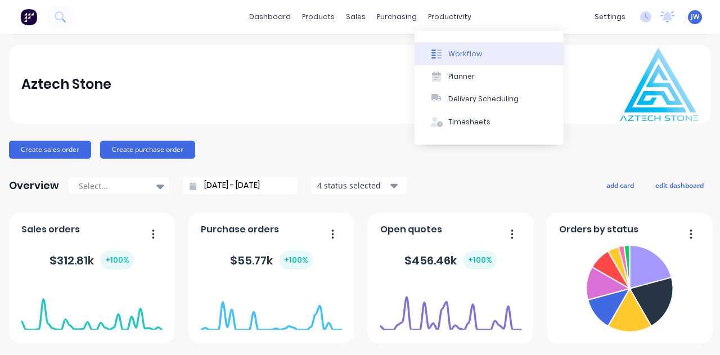
click at [486, 53] on button "Workflow" at bounding box center [488, 53] width 149 height 22
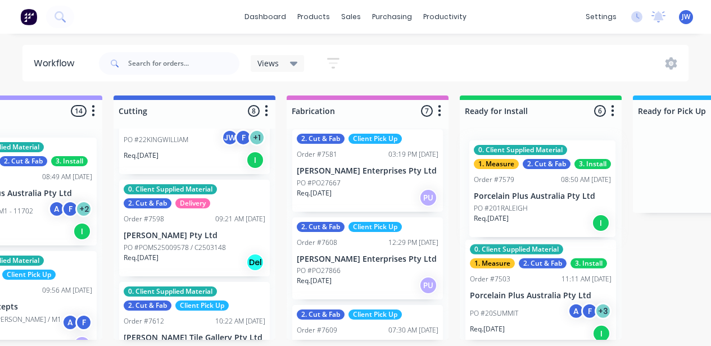
scroll to position [2, 781]
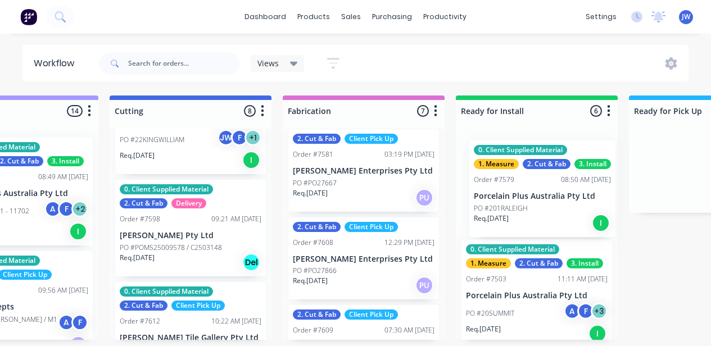
drag, startPoint x: 370, startPoint y: 189, endPoint x: 530, endPoint y: 206, distance: 160.5
click at [536, 207] on div "Submitted 17 Status colour #273444 hex #273444 Save Cancel Summaries Total orde…" at bounding box center [230, 218] width 2038 height 245
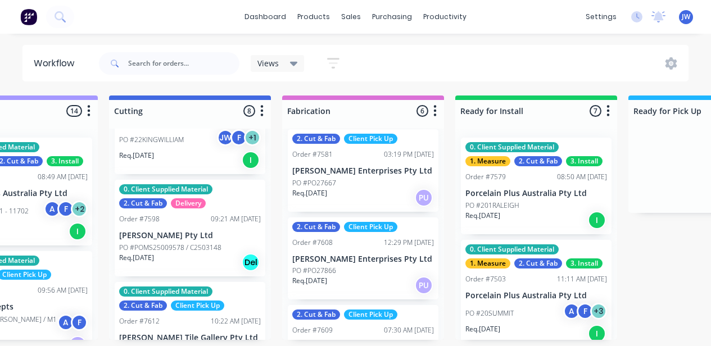
click at [347, 186] on div "PO #PO27667" at bounding box center [363, 183] width 142 height 10
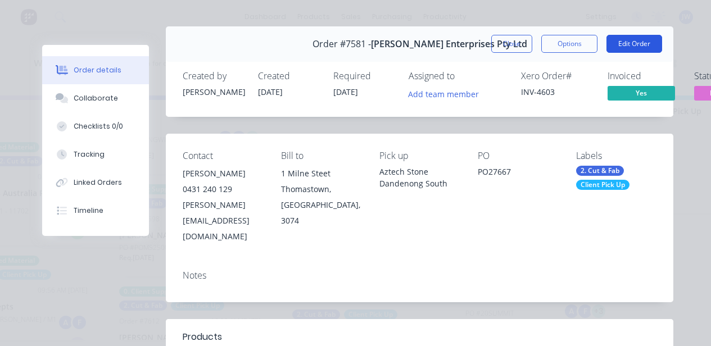
scroll to position [0, 0]
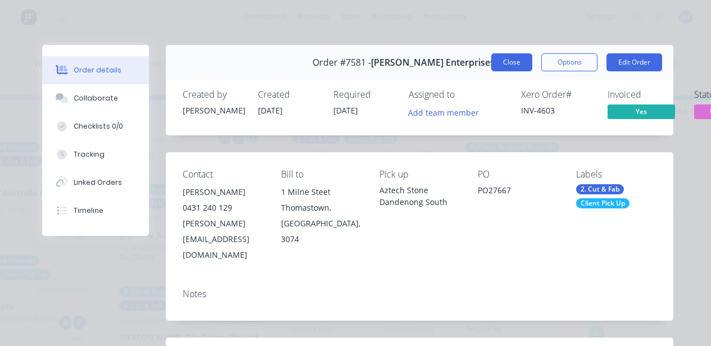
click at [519, 62] on button "Close" at bounding box center [511, 62] width 41 height 18
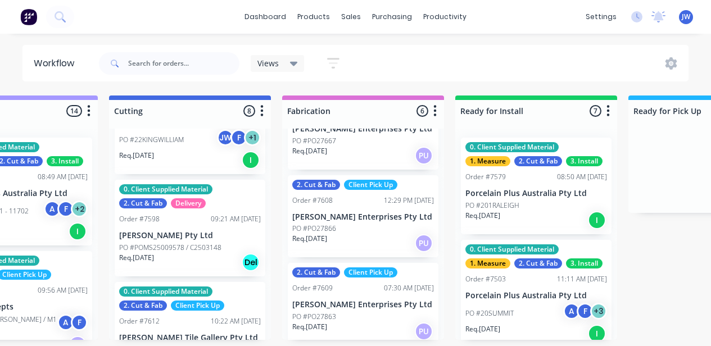
scroll to position [167, 0]
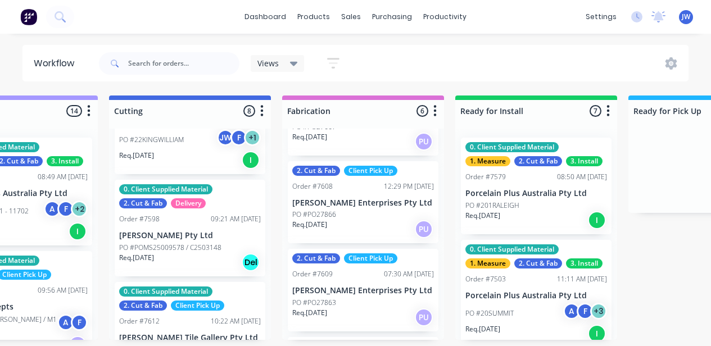
click at [350, 298] on div "PO #PO27863" at bounding box center [363, 303] width 142 height 10
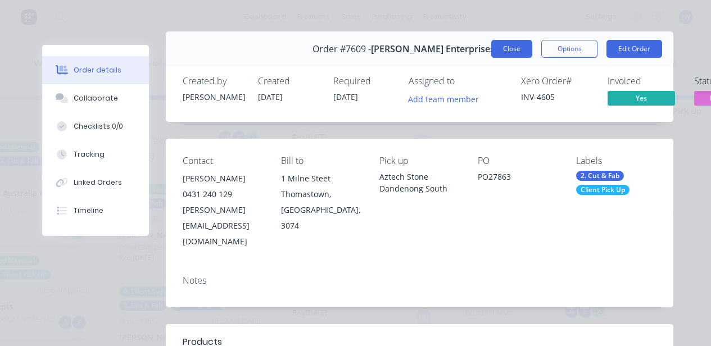
scroll to position [0, 0]
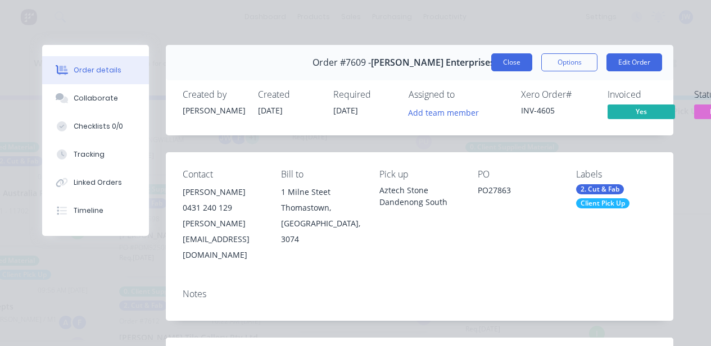
click at [510, 63] on button "Close" at bounding box center [511, 62] width 41 height 18
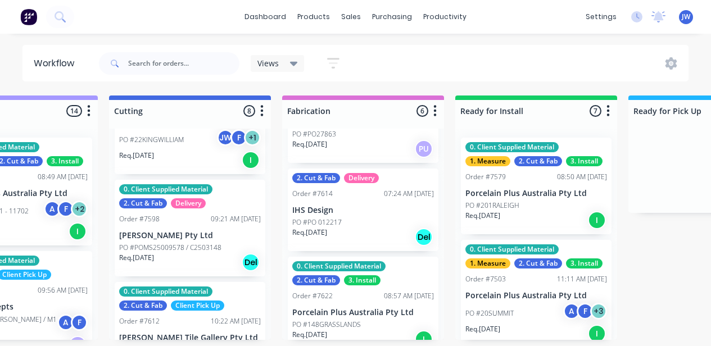
scroll to position [350, 0]
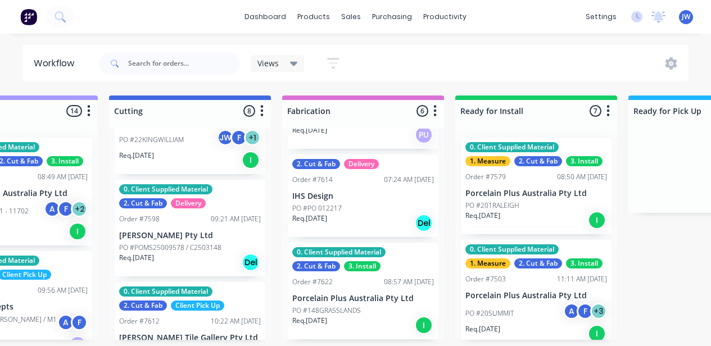
click at [356, 297] on p "Porcelain Plus Australia Pty Ltd" at bounding box center [363, 299] width 142 height 10
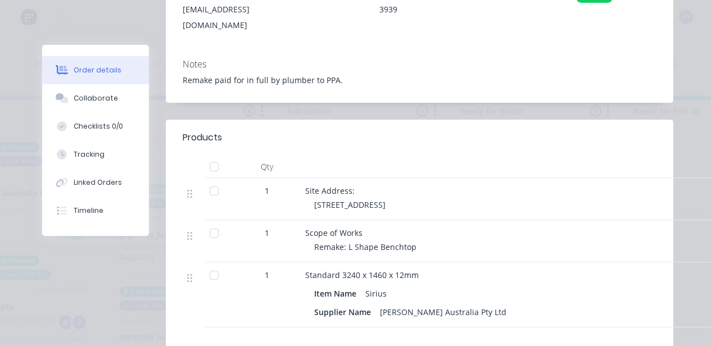
scroll to position [56, 0]
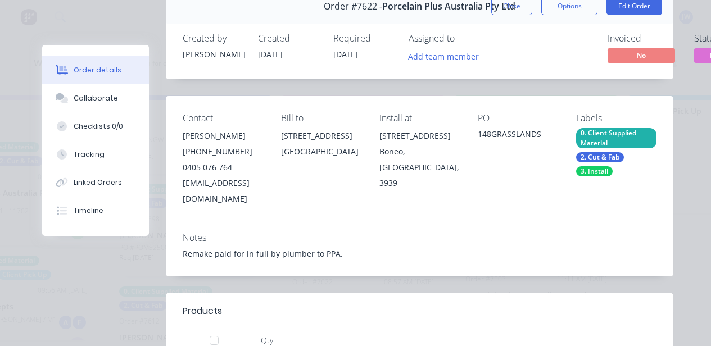
click at [517, 11] on button "Close" at bounding box center [511, 6] width 41 height 18
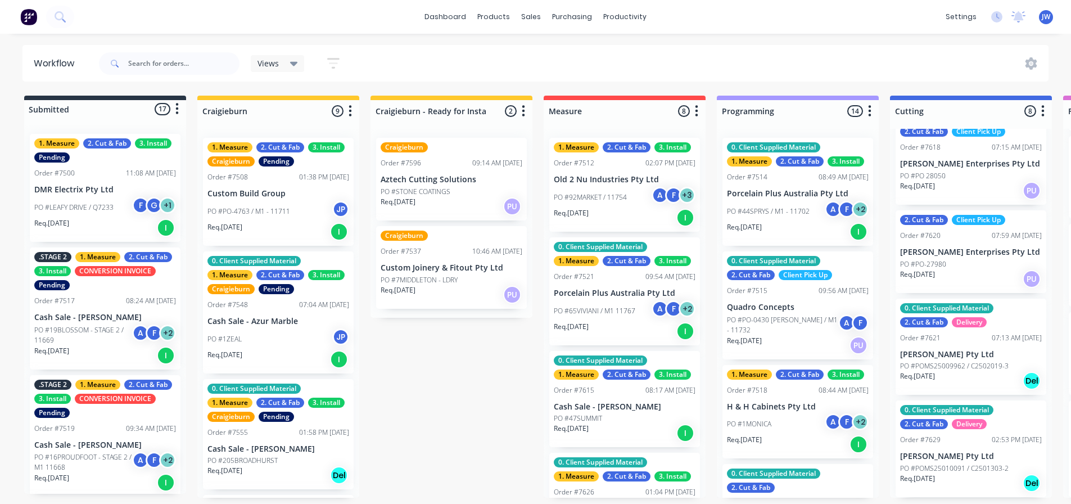
scroll to position [0, 0]
click at [719, 188] on div "Req. [DATE] PU" at bounding box center [971, 190] width 142 height 19
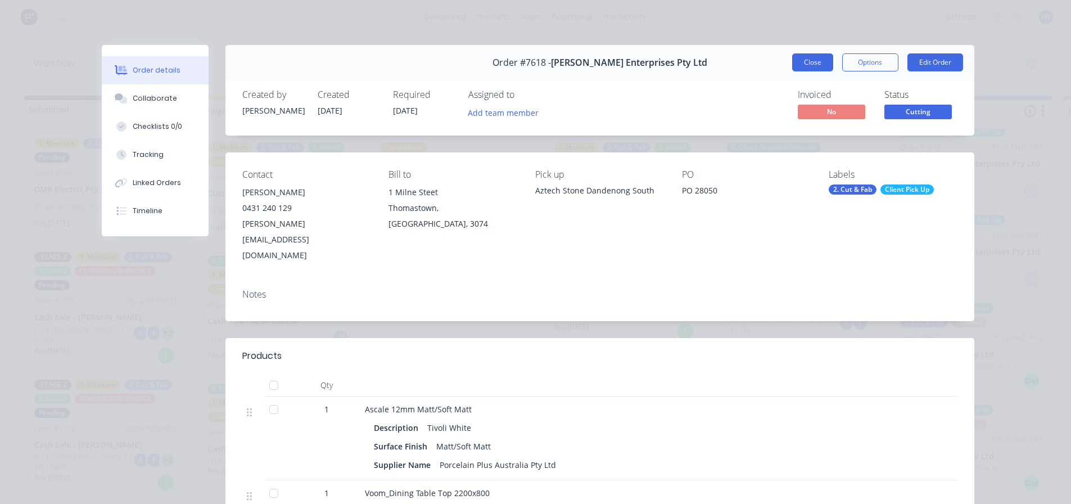
click at [719, 64] on button "Close" at bounding box center [812, 62] width 41 height 18
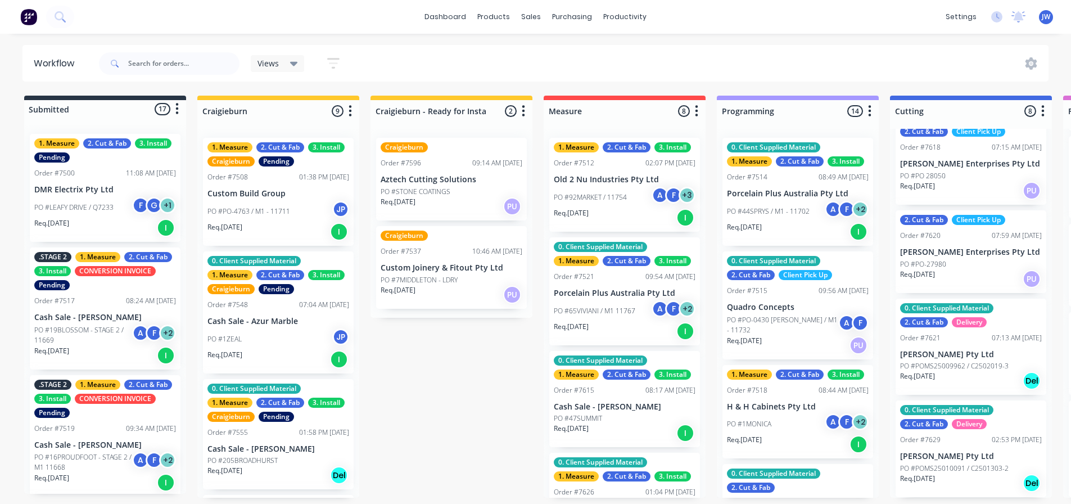
click at [719, 263] on div "PO #PO-27980" at bounding box center [971, 264] width 142 height 10
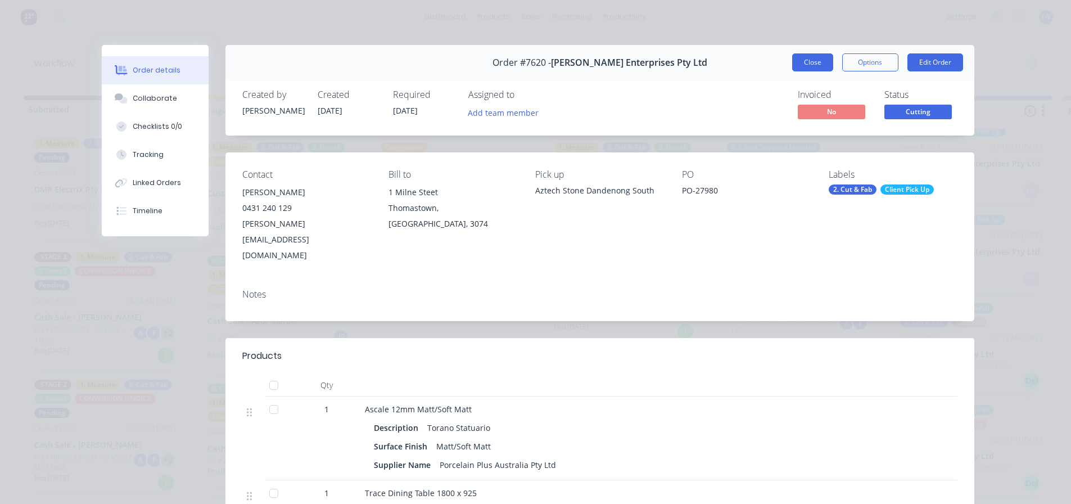
click at [719, 65] on button "Close" at bounding box center [812, 62] width 41 height 18
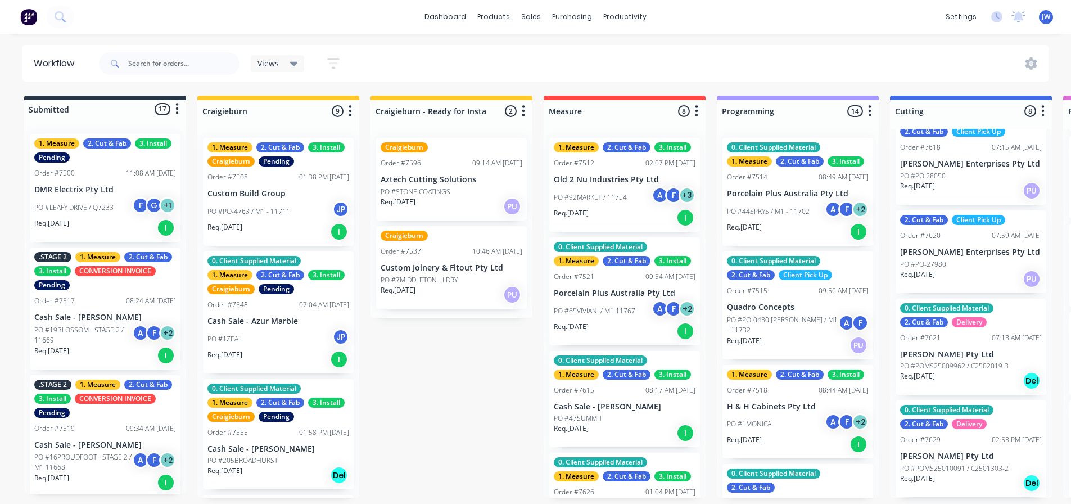
click at [488, 354] on div "Submitted 17 Status colour #273444 hex #273444 Save Cancel Summaries Total orde…" at bounding box center [1011, 297] width 2038 height 402
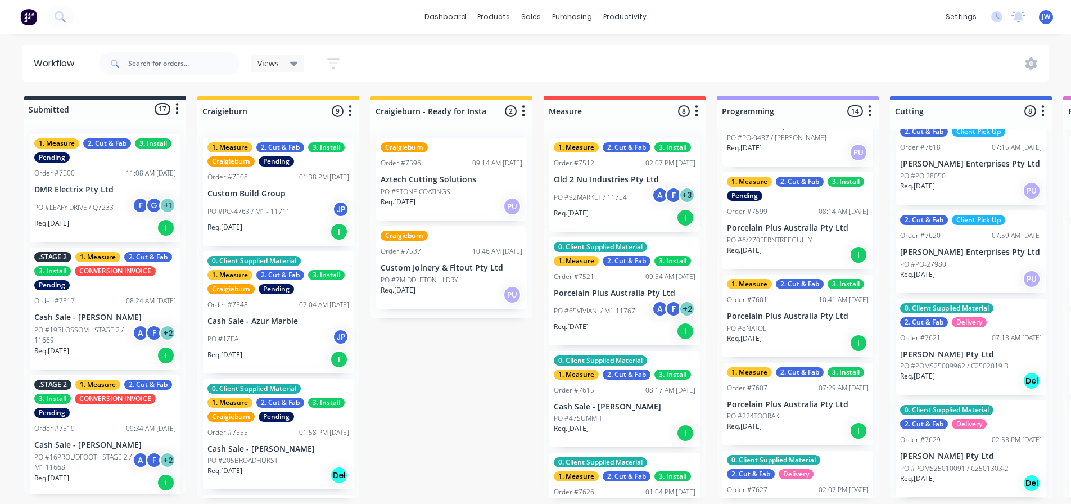
scroll to position [445, 0]
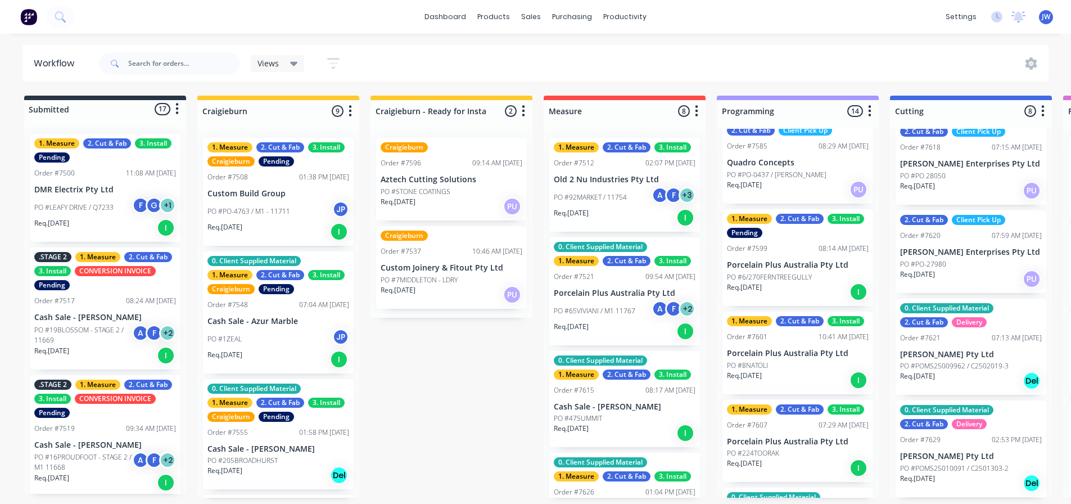
click at [476, 354] on div "Submitted 17 Status colour #273444 hex #273444 Save Cancel Summaries Total orde…" at bounding box center [1011, 297] width 2038 height 402
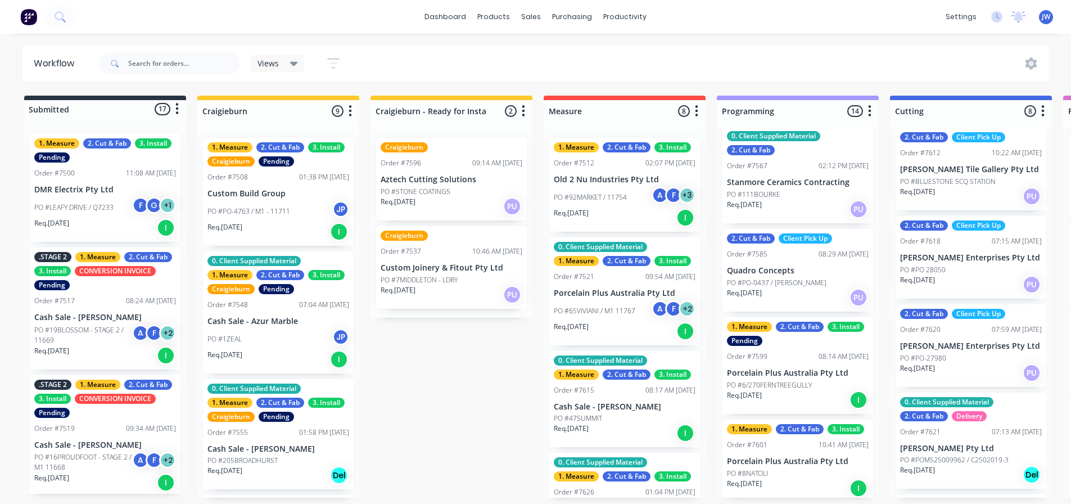
scroll to position [0, 0]
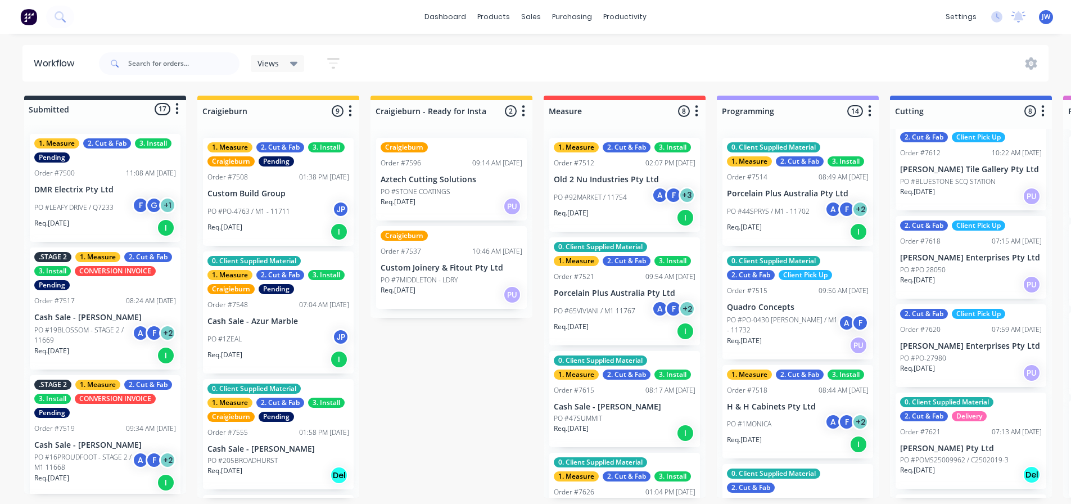
click at [487, 354] on div "Submitted 17 Status colour #273444 hex #273444 Save Cancel Summaries Total orde…" at bounding box center [1011, 297] width 2038 height 402
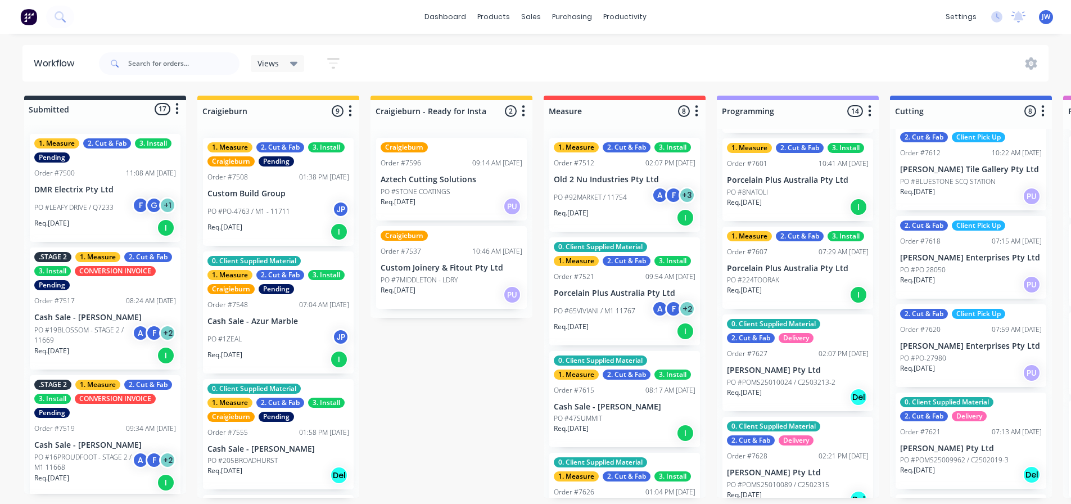
scroll to position [675, 0]
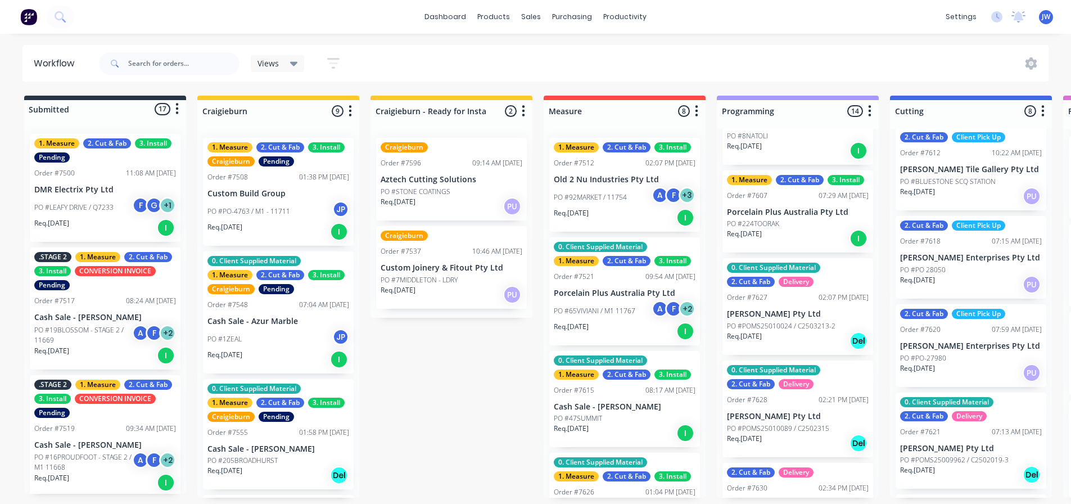
click at [719, 316] on p "[PERSON_NAME] Pty Ltd" at bounding box center [798, 314] width 142 height 10
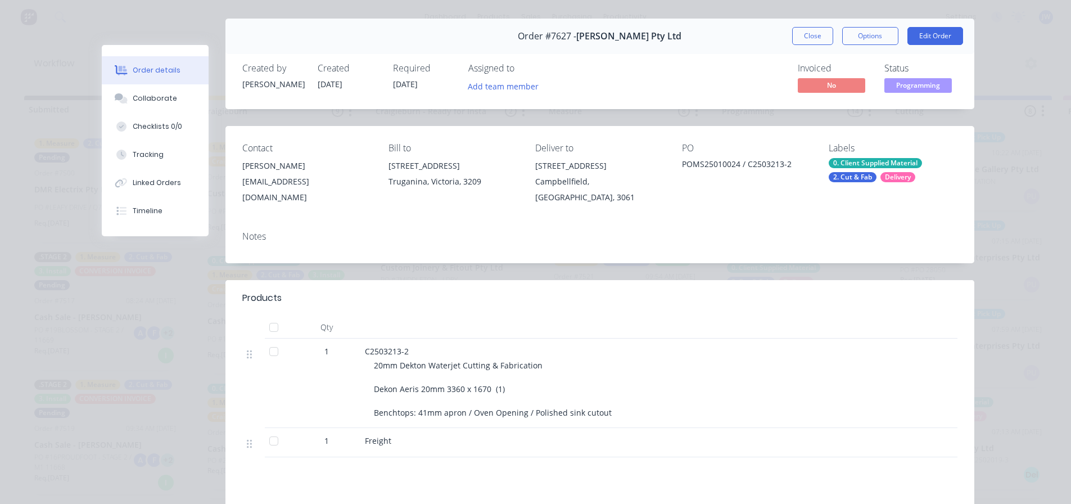
scroll to position [0, 0]
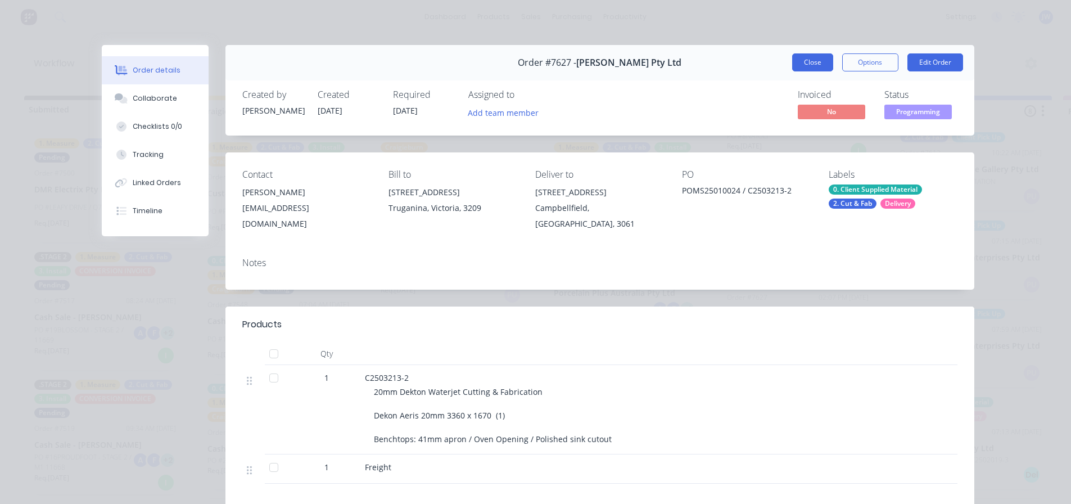
click at [719, 61] on button "Close" at bounding box center [812, 62] width 41 height 18
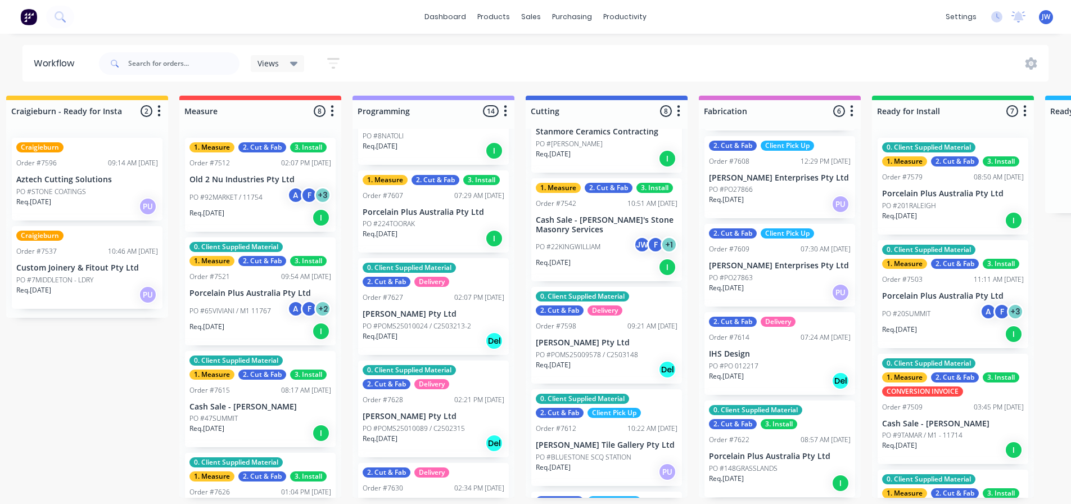
scroll to position [56, 0]
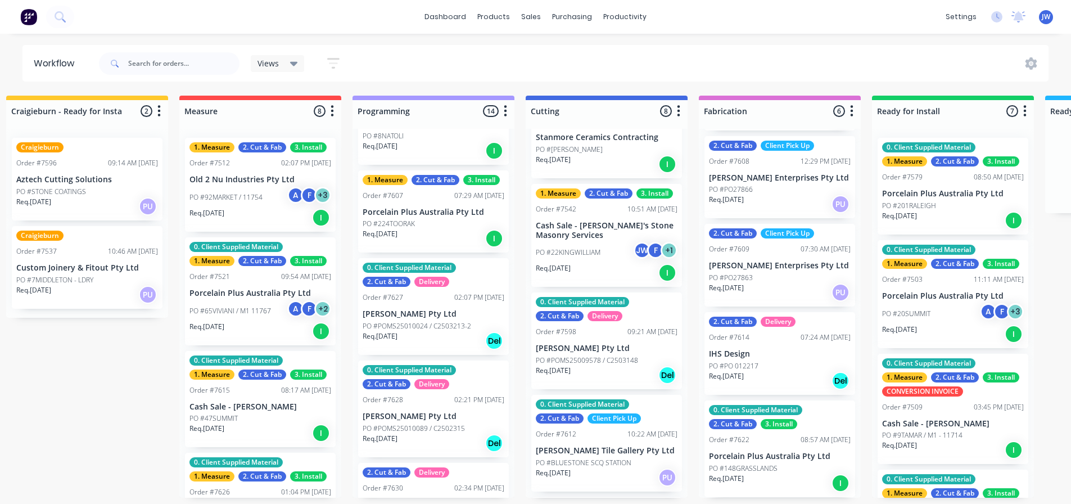
click at [596, 354] on p "PO #POMS25009578 / C2503148" at bounding box center [587, 360] width 102 height 10
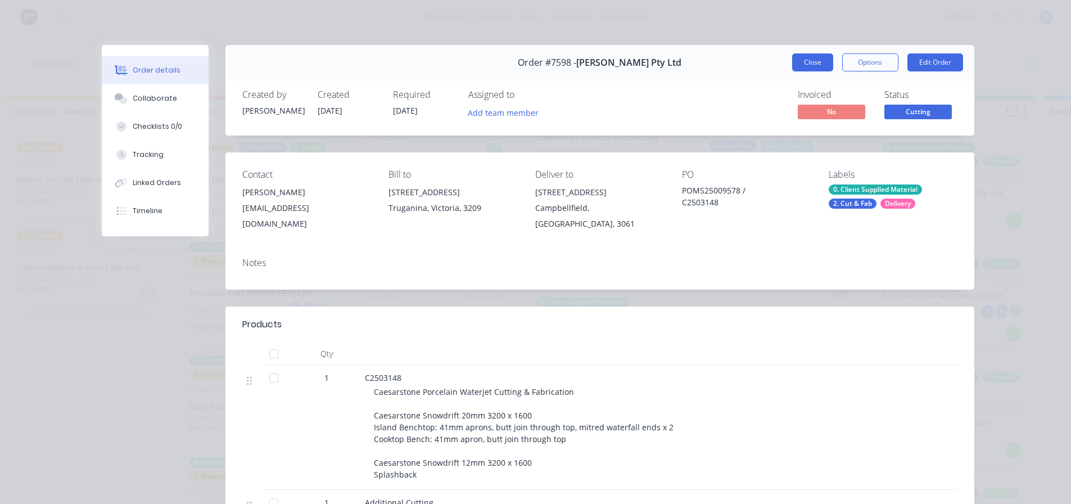
click at [719, 67] on button "Close" at bounding box center [812, 62] width 41 height 18
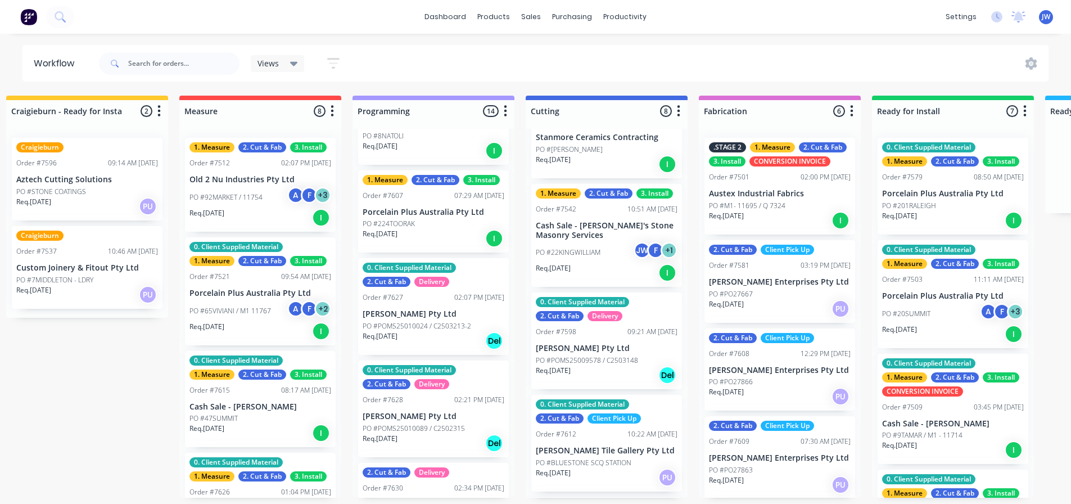
scroll to position [0, 364]
click at [601, 354] on div "Req. [DATE] Del" at bounding box center [607, 374] width 142 height 19
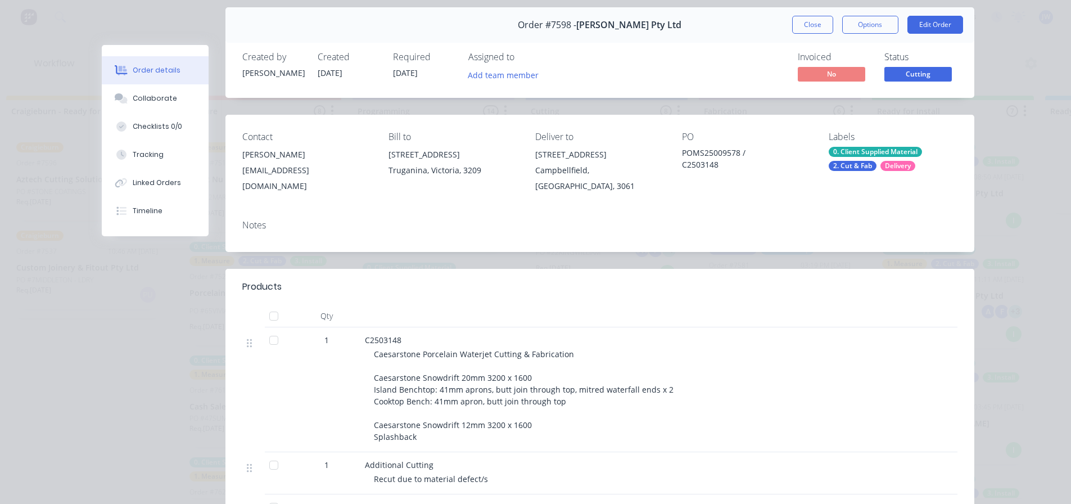
scroll to position [56, 0]
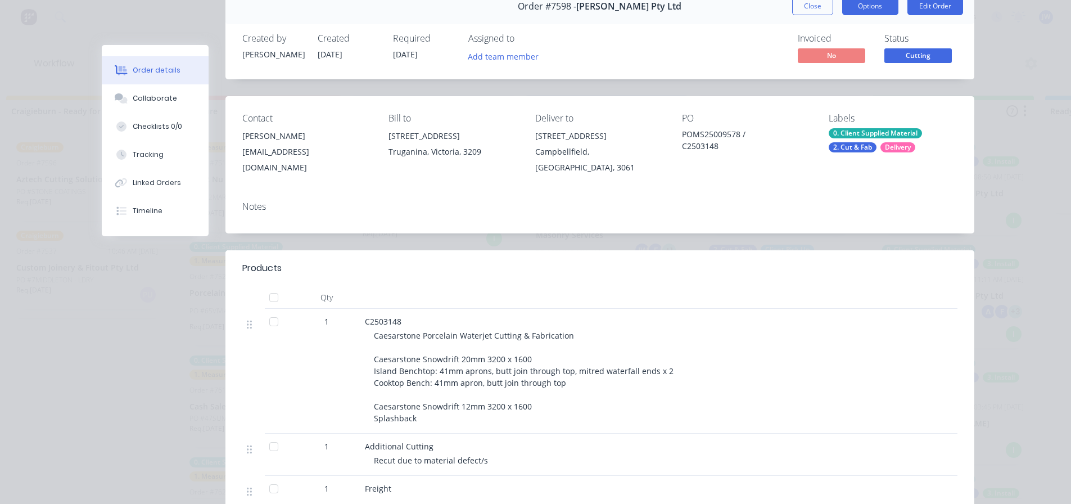
click at [719, 4] on button "Options" at bounding box center [870, 6] width 56 height 18
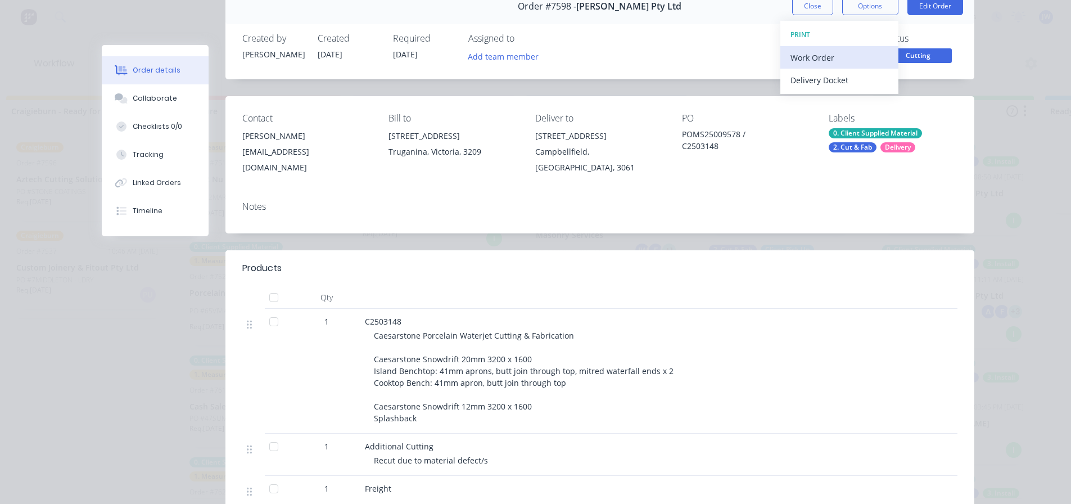
click at [719, 60] on div "Work Order" at bounding box center [839, 57] width 98 height 16
click at [719, 286] on div at bounding box center [865, 297] width 37 height 22
click at [719, 5] on button "Edit Order" at bounding box center [935, 6] width 56 height 18
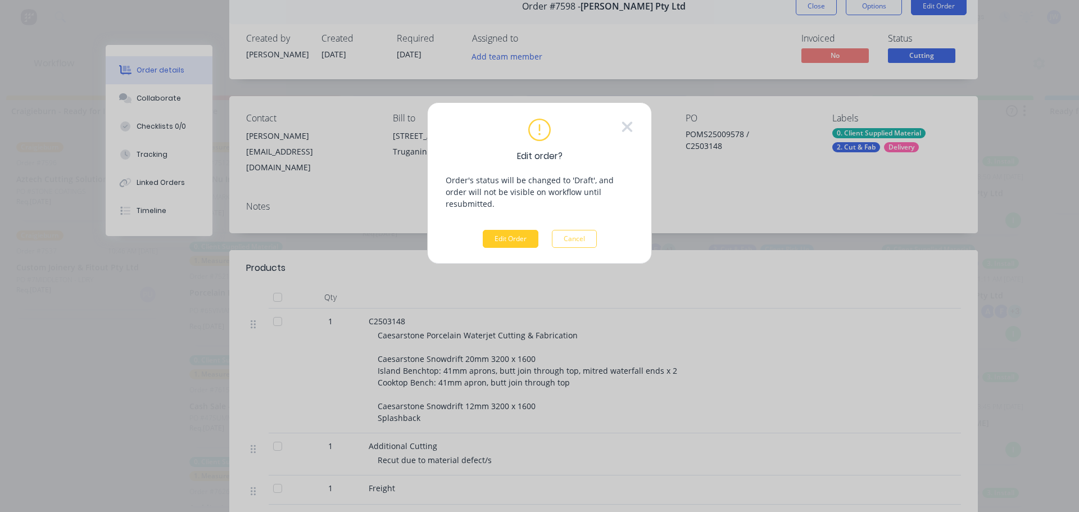
click at [517, 230] on button "Edit Order" at bounding box center [511, 239] width 56 height 18
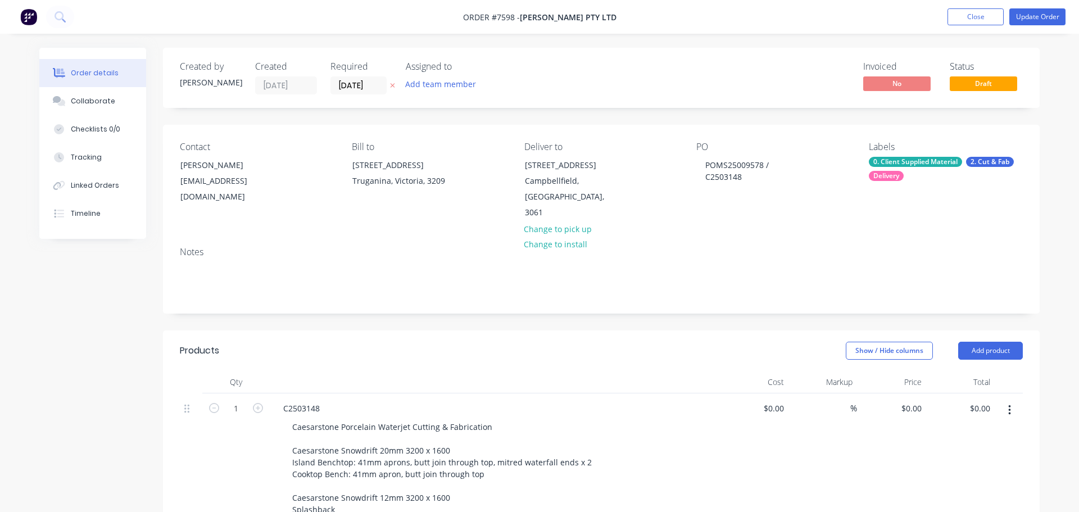
type input "$4,215.00"
type input "$65.00"
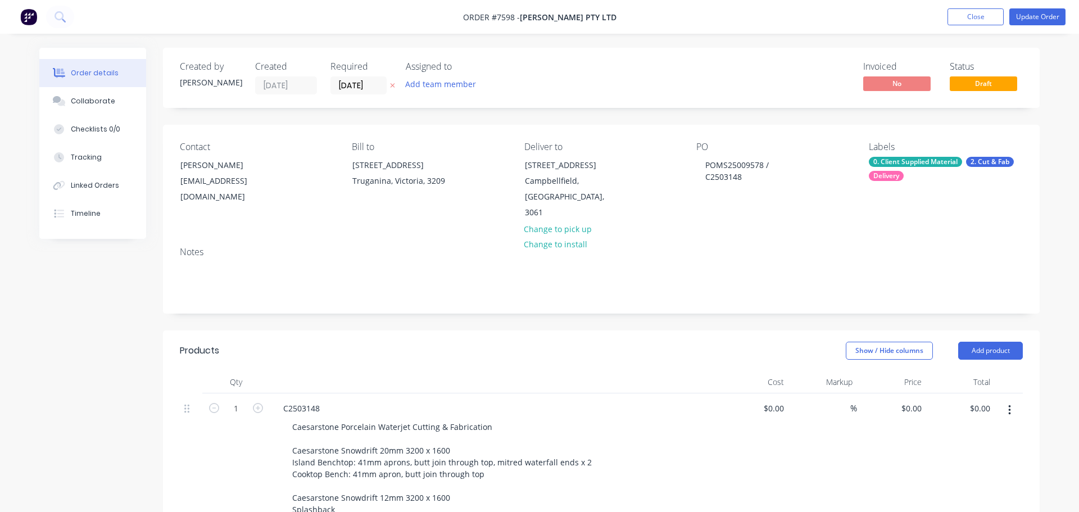
type input "$65.00"
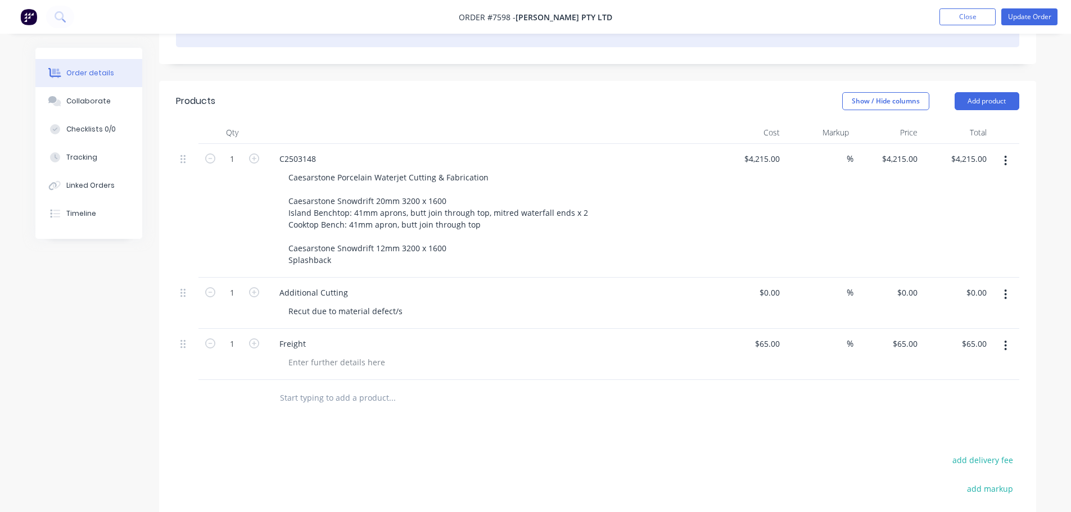
scroll to position [281, 0]
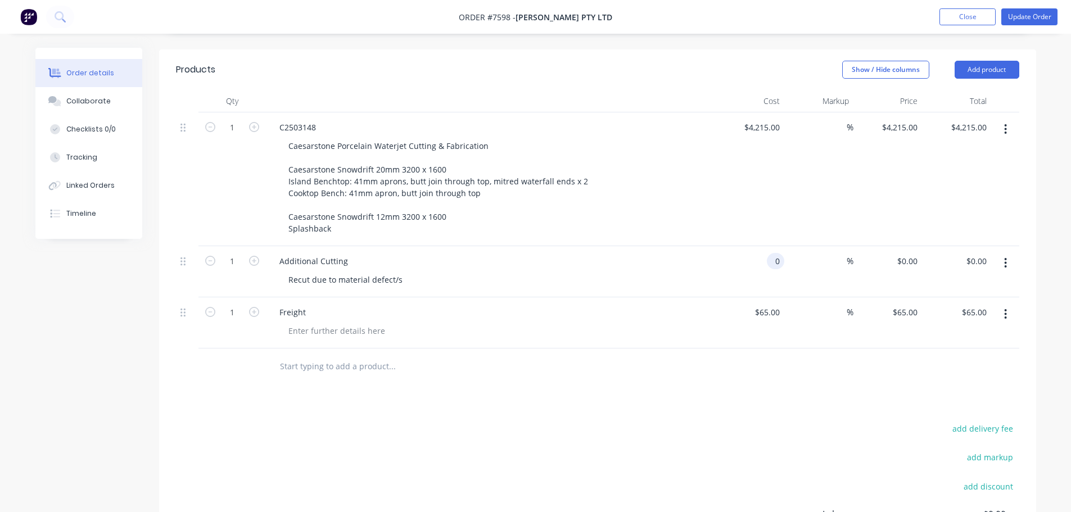
click at [719, 253] on input "0" at bounding box center [777, 261] width 13 height 16
type input "$2,100.00"
click at [592, 354] on div "Products Show / Hide columns Add product Qty Cost Markup Price Total 1 C2503148…" at bounding box center [597, 351] width 877 height 605
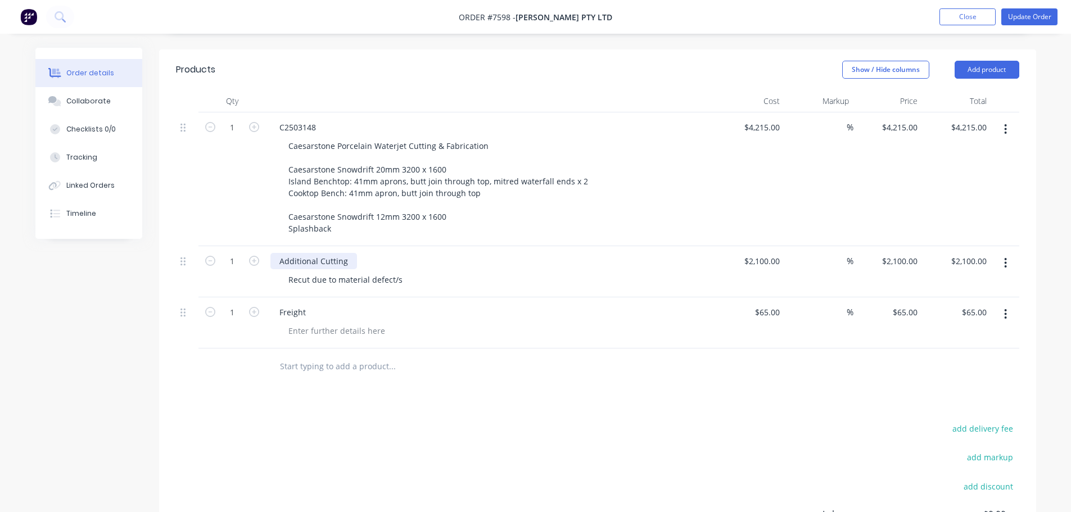
click at [346, 253] on div "Additional Cutting" at bounding box center [313, 261] width 87 height 16
click at [402, 272] on div "Recut due to material defect/s" at bounding box center [345, 280] width 132 height 16
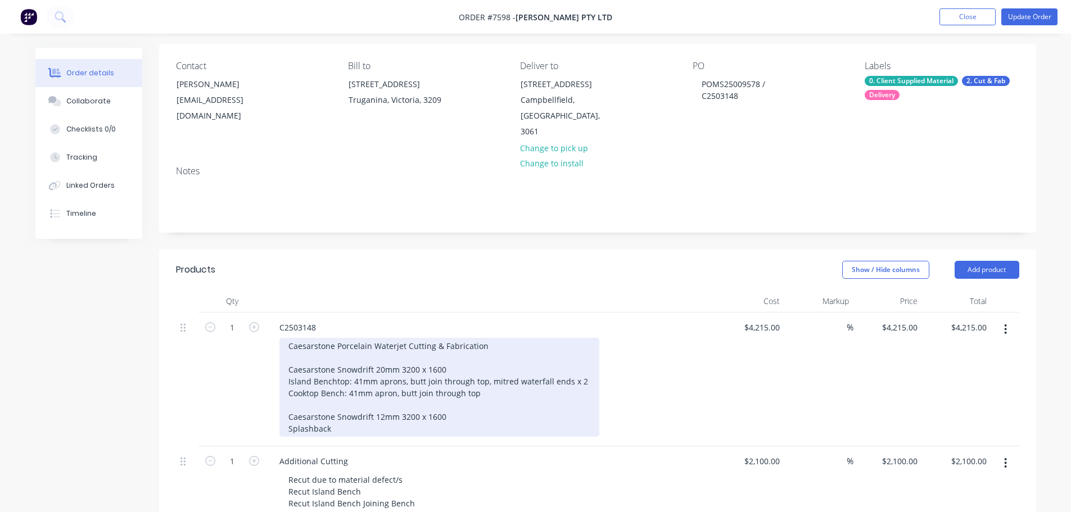
scroll to position [225, 0]
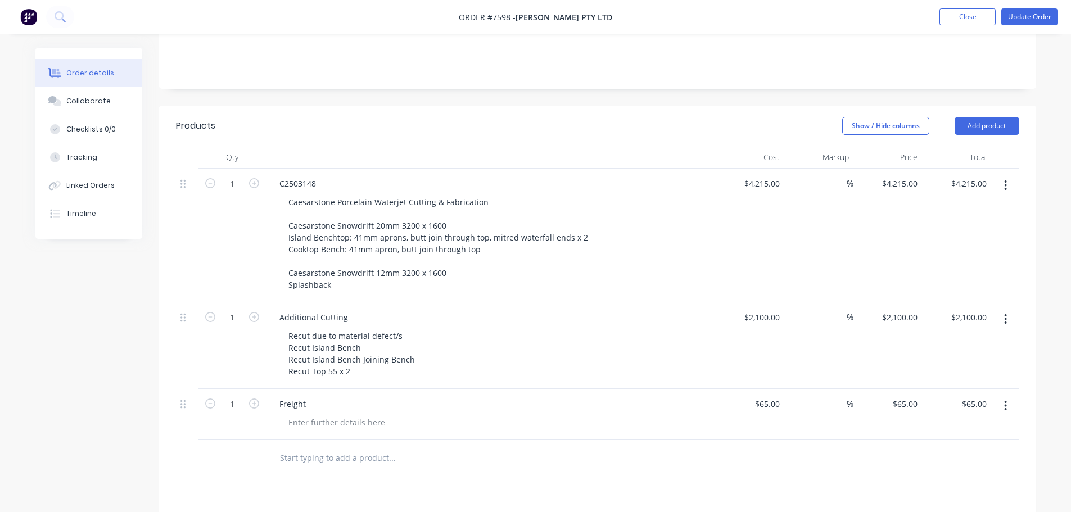
click at [545, 354] on div "Products Show / Hide columns Add product Qty Cost Markup Price Total 1 C2503148…" at bounding box center [597, 426] width 877 height 641
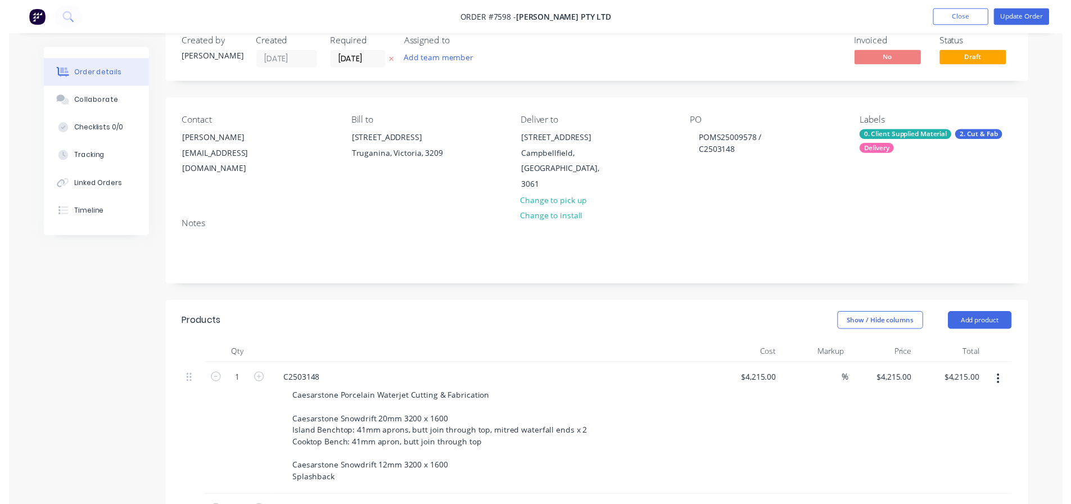
scroll to position [0, 0]
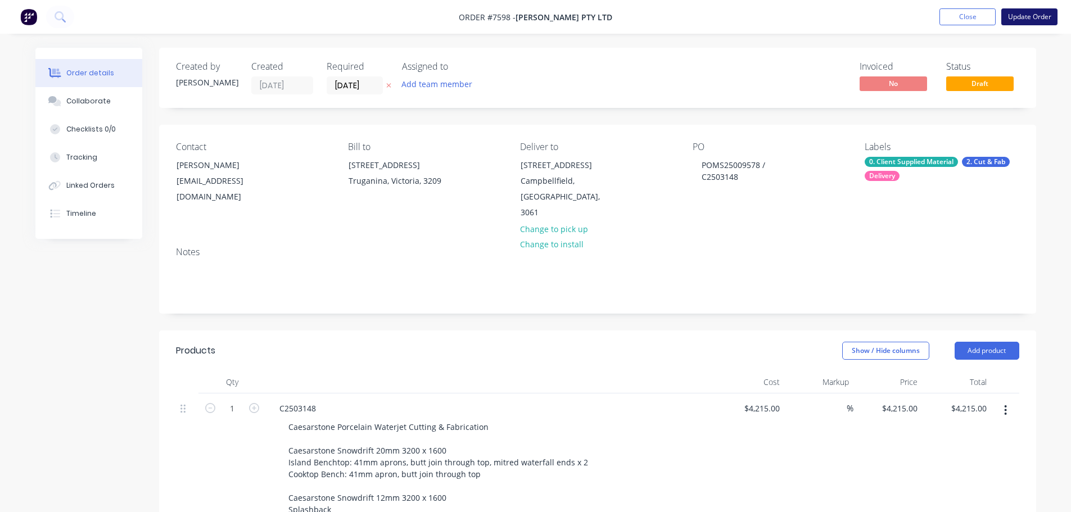
click at [719, 20] on button "Update Order" at bounding box center [1029, 16] width 56 height 17
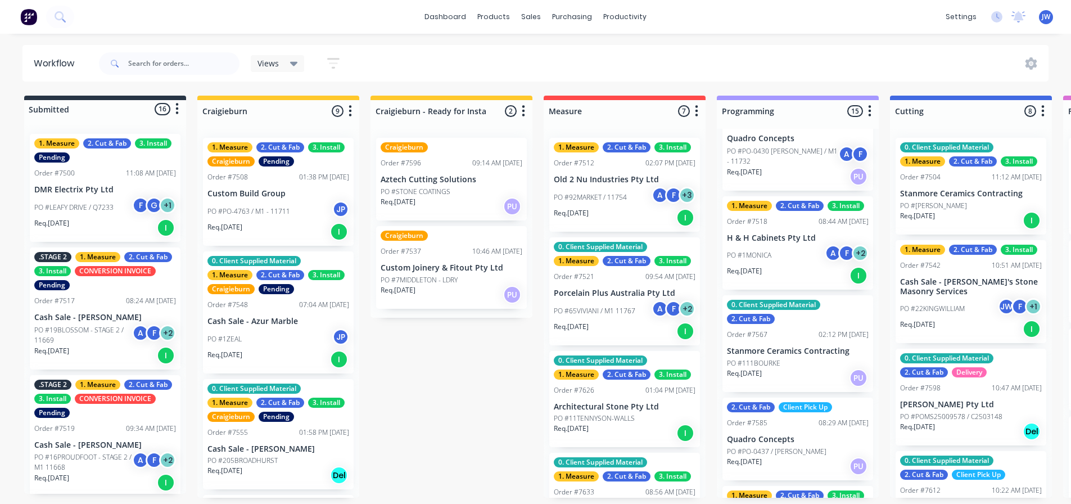
click at [719, 354] on p "PO #POMS25009578 / C2503148" at bounding box center [951, 416] width 102 height 10
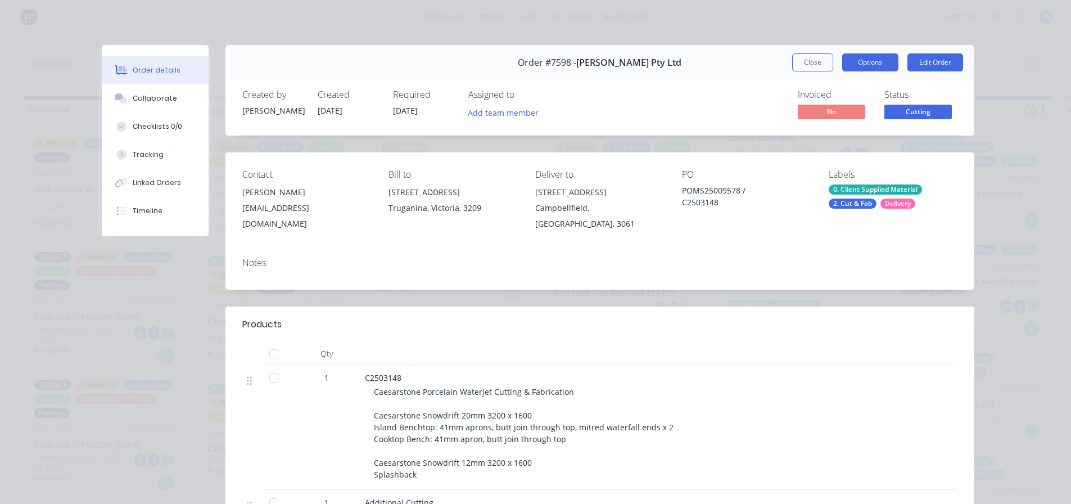
click at [719, 61] on button "Options" at bounding box center [870, 62] width 56 height 18
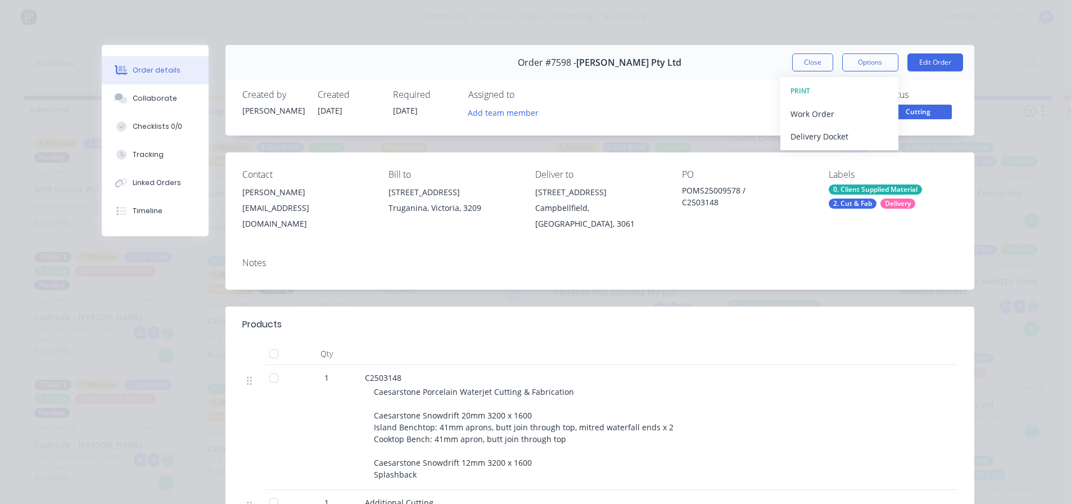
click at [719, 147] on div "Order #7598 - [PERSON_NAME] Pty Ltd Close Options PRINT Work Order Delivery Doc…" at bounding box center [538, 421] width 872 height 752
drag, startPoint x: 903, startPoint y: 113, endPoint x: 918, endPoint y: 117, distance: 15.3
click at [719, 117] on span "Cutting" at bounding box center [917, 112] width 67 height 14
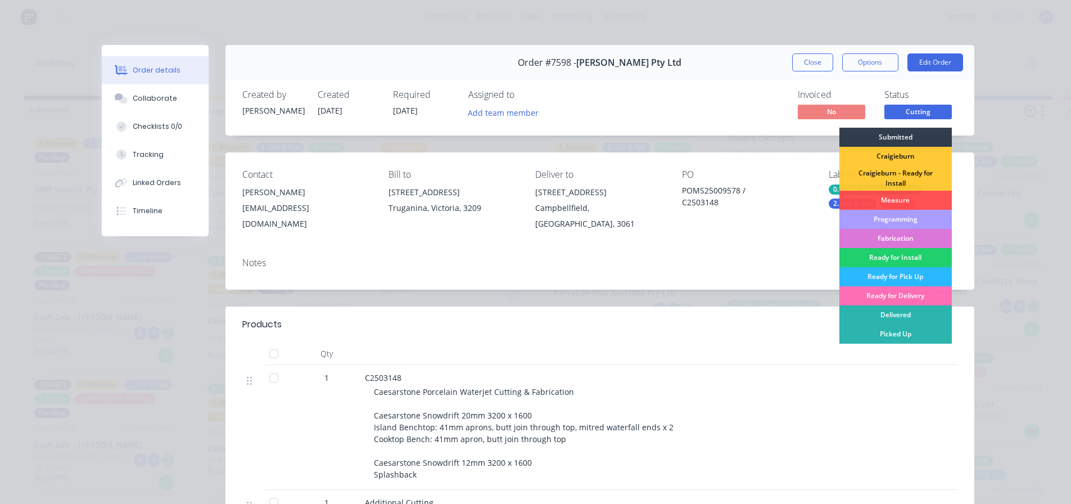
click at [719, 87] on div "Created by [PERSON_NAME] Created [DATE] Required [DATE] Assigned to Add team me…" at bounding box center [599, 106] width 749 height 60
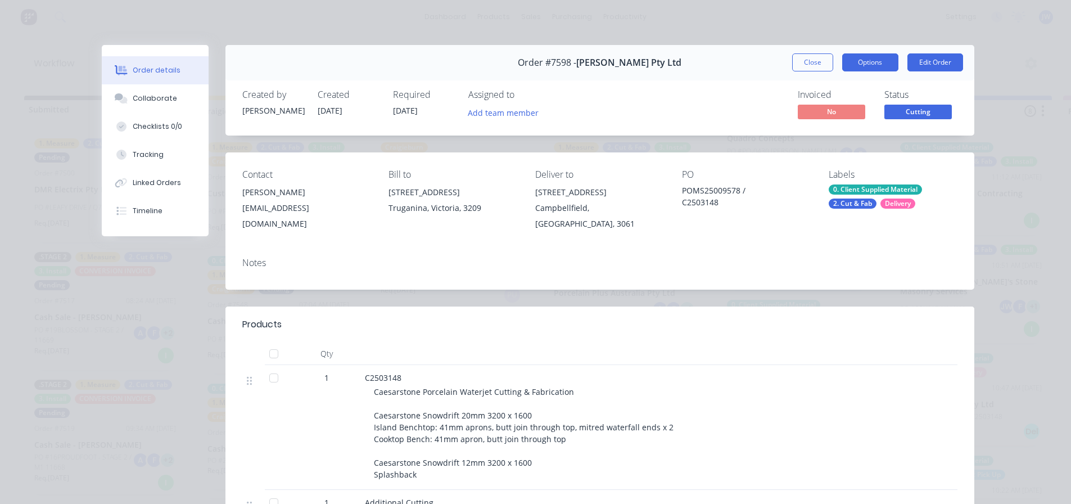
click at [719, 63] on button "Options" at bounding box center [870, 62] width 56 height 18
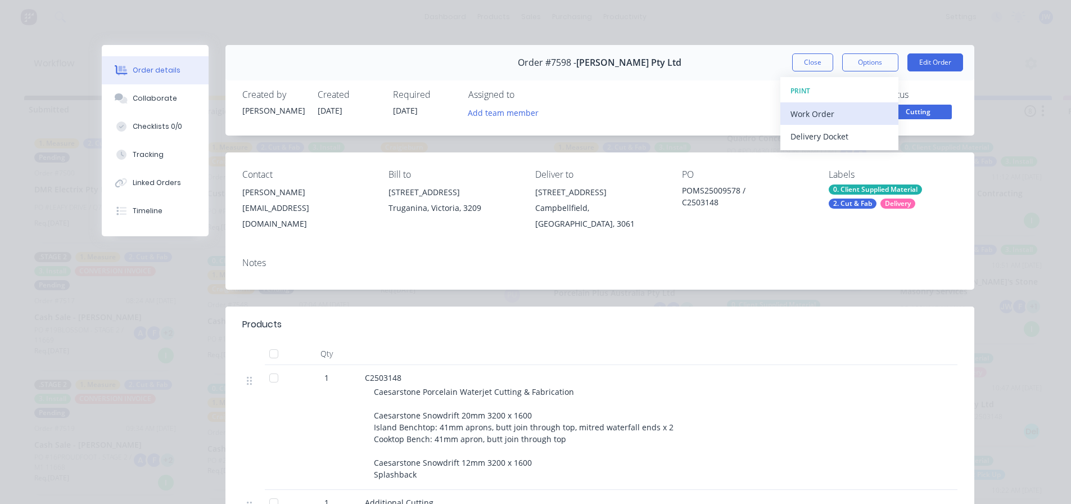
click at [719, 115] on div "Work Order" at bounding box center [839, 114] width 98 height 16
click at [719, 257] on div "Notes" at bounding box center [599, 262] width 715 height 11
click at [719, 112] on span "Cutting" at bounding box center [917, 112] width 67 height 14
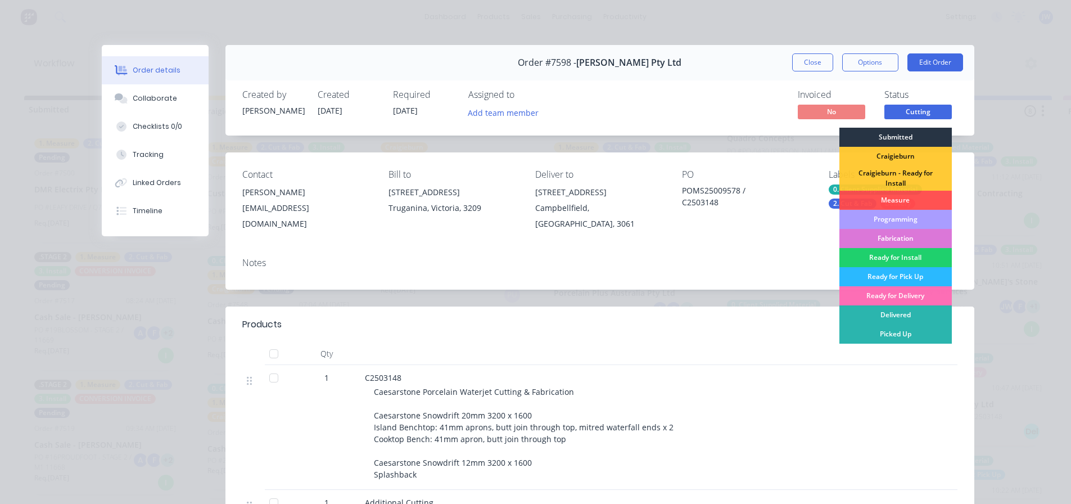
click at [719, 137] on div "Submitted" at bounding box center [895, 137] width 112 height 19
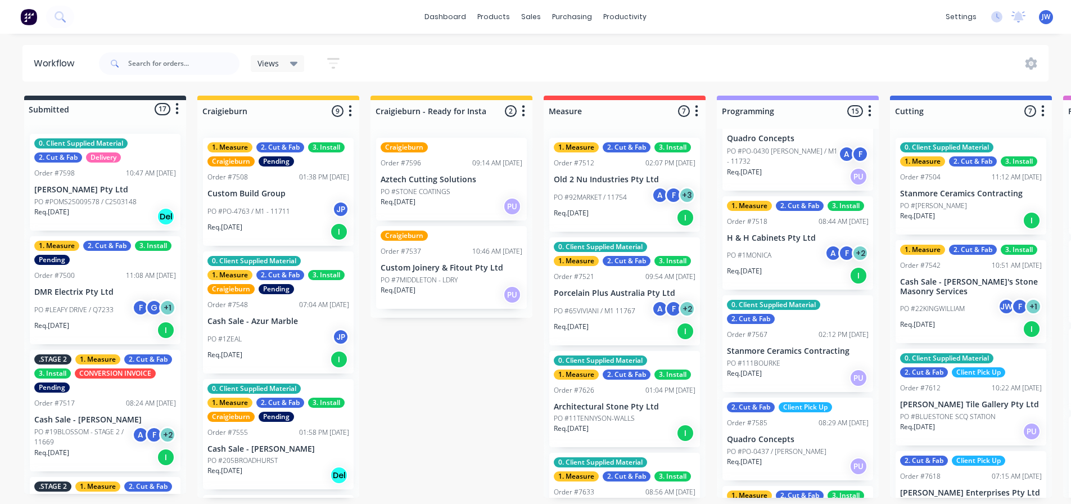
click at [91, 201] on p "PO #POMS25009578 / C2503148" at bounding box center [85, 202] width 102 height 10
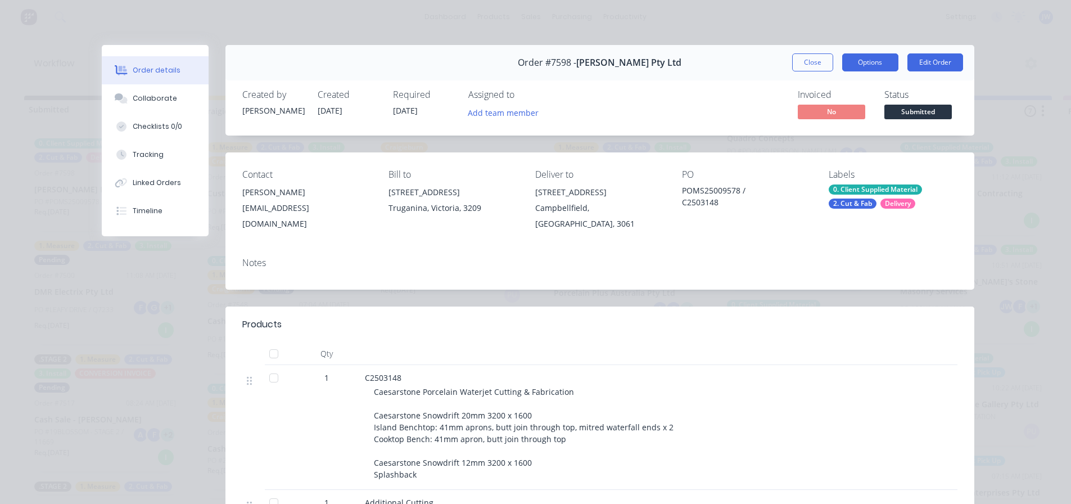
click at [719, 64] on button "Options" at bounding box center [870, 62] width 56 height 18
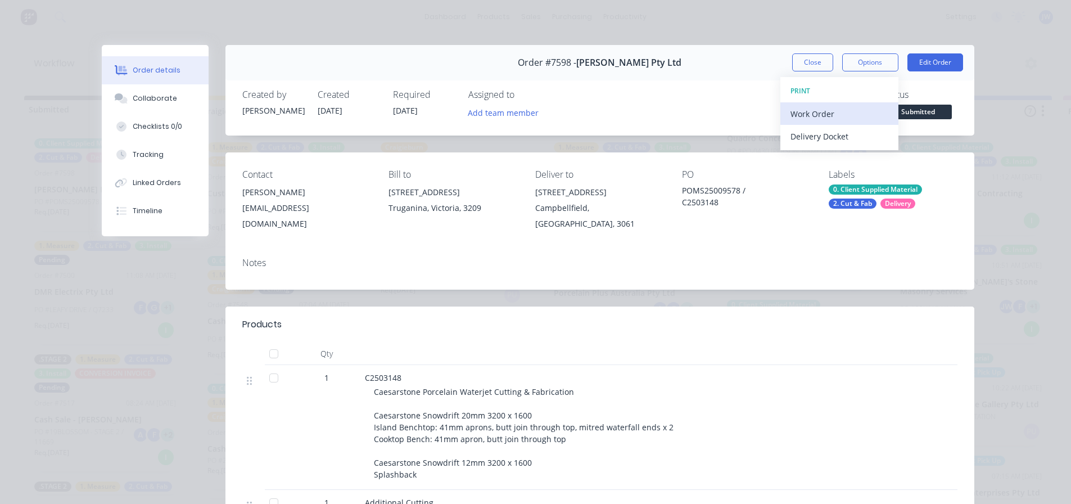
click at [719, 117] on div "Work Order" at bounding box center [839, 114] width 98 height 16
click at [719, 137] on div "Standard" at bounding box center [839, 136] width 98 height 16
click at [719, 59] on button "Edit Order" at bounding box center [935, 62] width 56 height 18
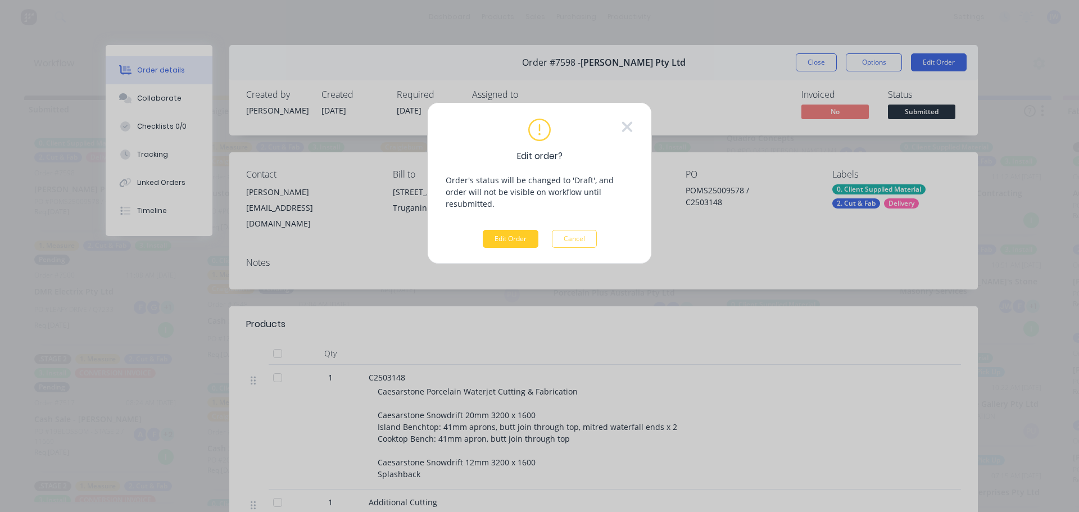
click at [513, 233] on button "Edit Order" at bounding box center [511, 239] width 56 height 18
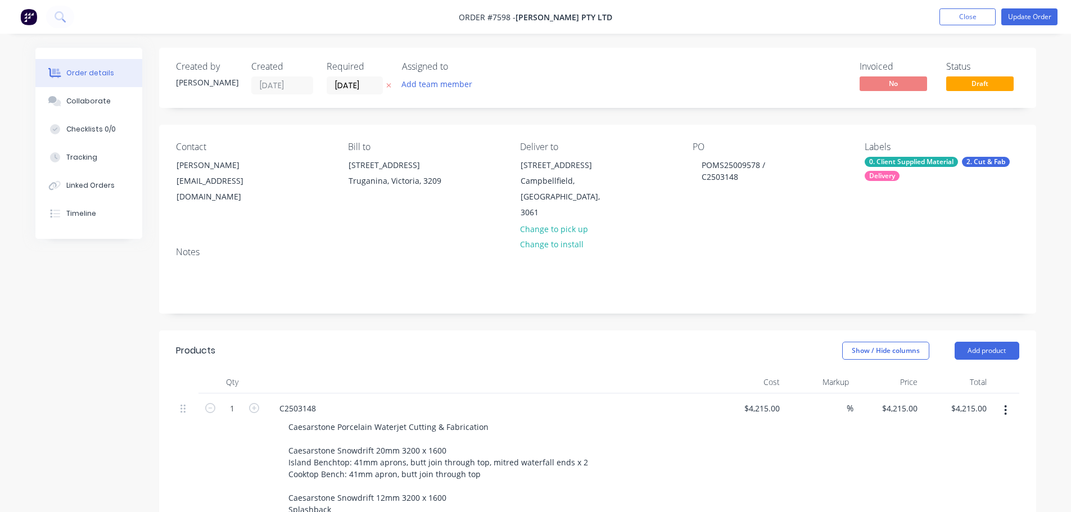
click at [719, 87] on span "Draft" at bounding box center [979, 83] width 67 height 14
click at [719, 26] on nav "Order #7598 - [PERSON_NAME] Pty Ltd Add product Close Update Order" at bounding box center [535, 17] width 1071 height 34
click at [719, 13] on button "Update Order" at bounding box center [1029, 16] width 56 height 17
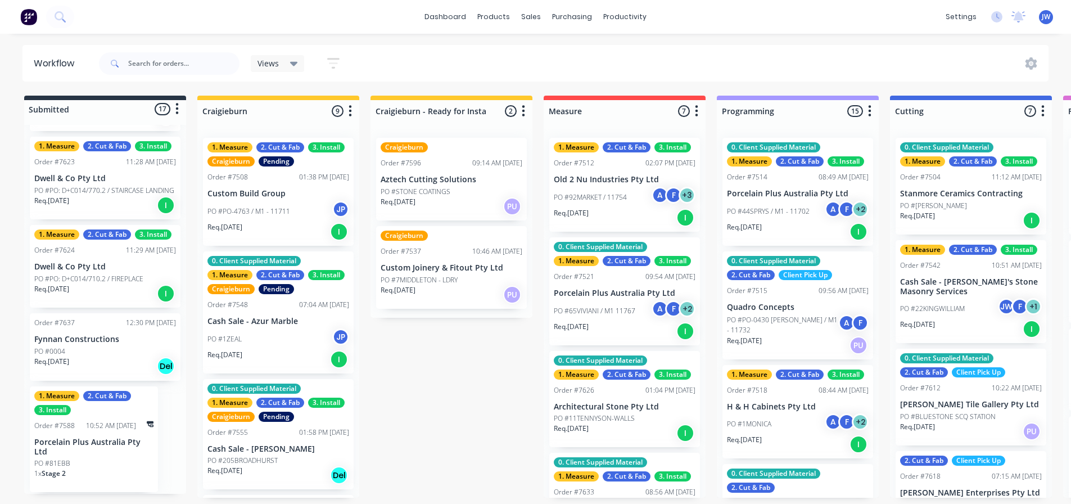
drag, startPoint x: 274, startPoint y: 14, endPoint x: 254, endPoint y: 19, distance: 20.7
click at [273, 15] on div "dashboard products sales purchasing productivity dashboard products Product Cat…" at bounding box center [535, 17] width 1071 height 34
click at [128, 19] on div "dashboard products sales purchasing productivity dashboard products Product Cat…" at bounding box center [535, 17] width 1071 height 34
click at [57, 21] on icon at bounding box center [60, 16] width 11 height 11
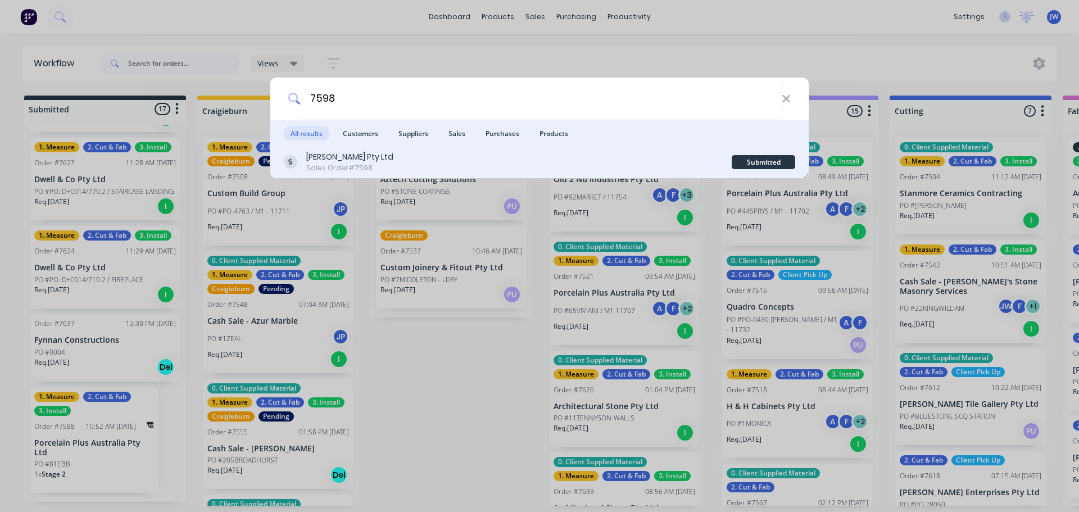
type input "7598"
click at [351, 155] on div "[PERSON_NAME] Pty Ltd" at bounding box center [349, 157] width 87 height 12
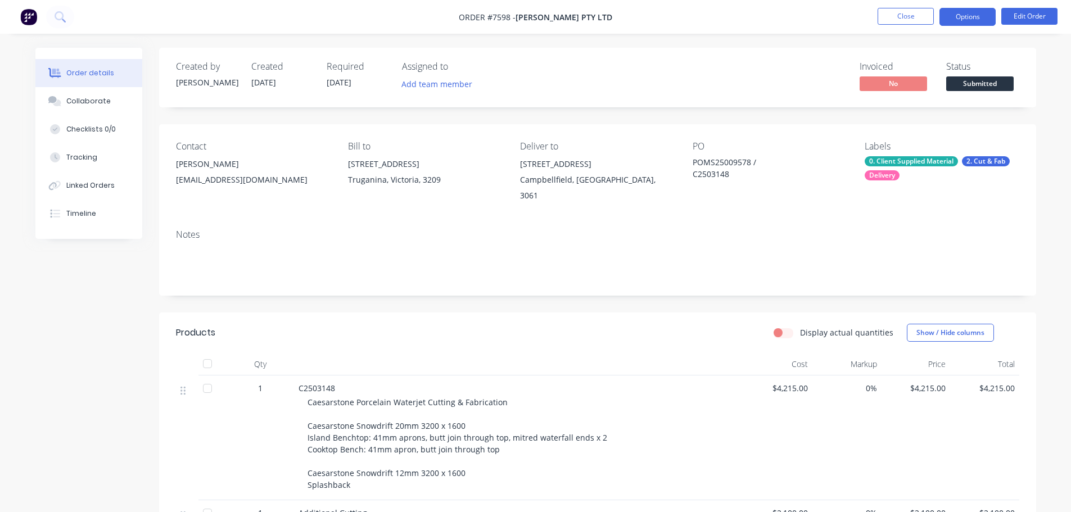
click at [719, 17] on button "Options" at bounding box center [967, 17] width 56 height 18
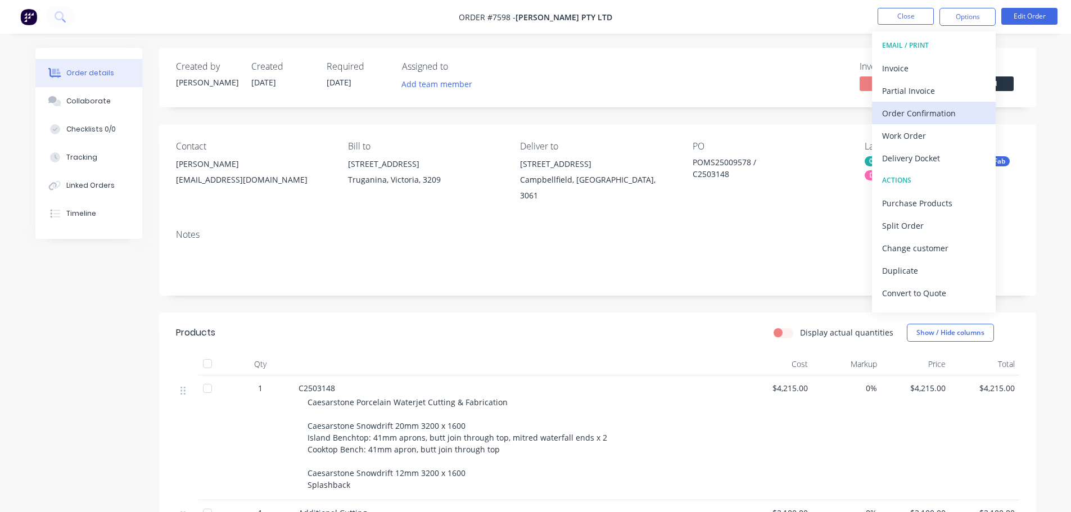
click at [719, 115] on div "Order Confirmation" at bounding box center [933, 113] width 103 height 16
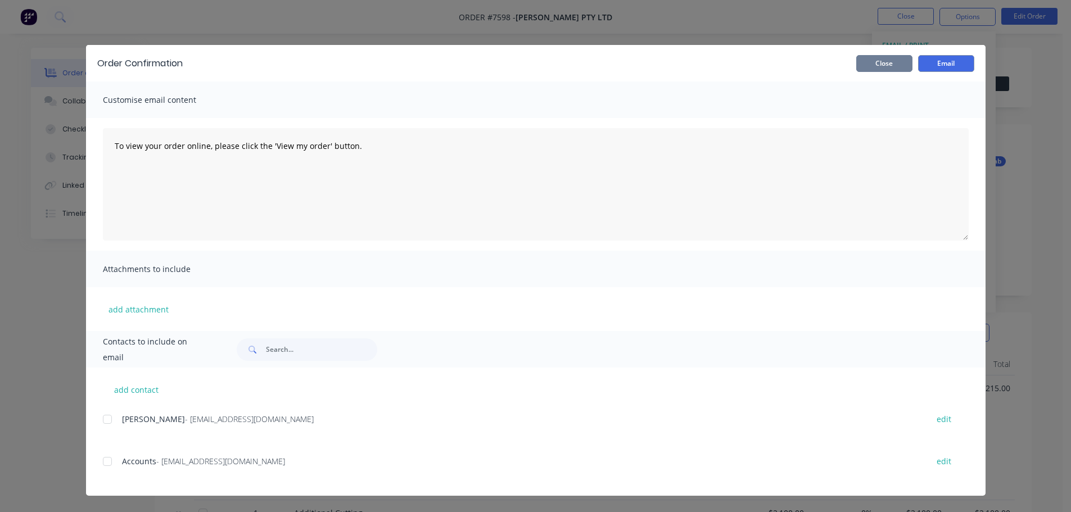
click at [719, 62] on button "Close" at bounding box center [884, 63] width 56 height 17
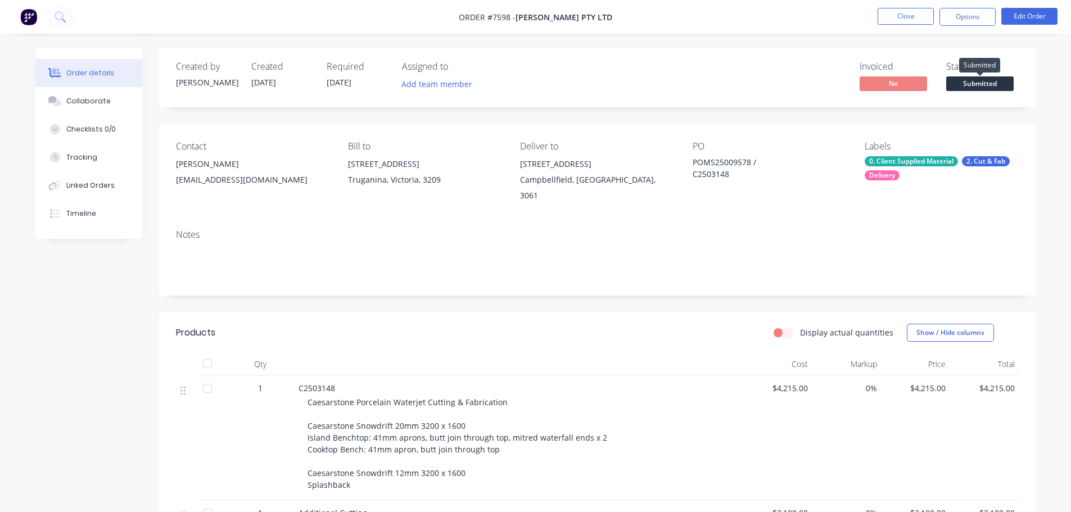
click at [719, 80] on span "Submitted" at bounding box center [979, 83] width 67 height 14
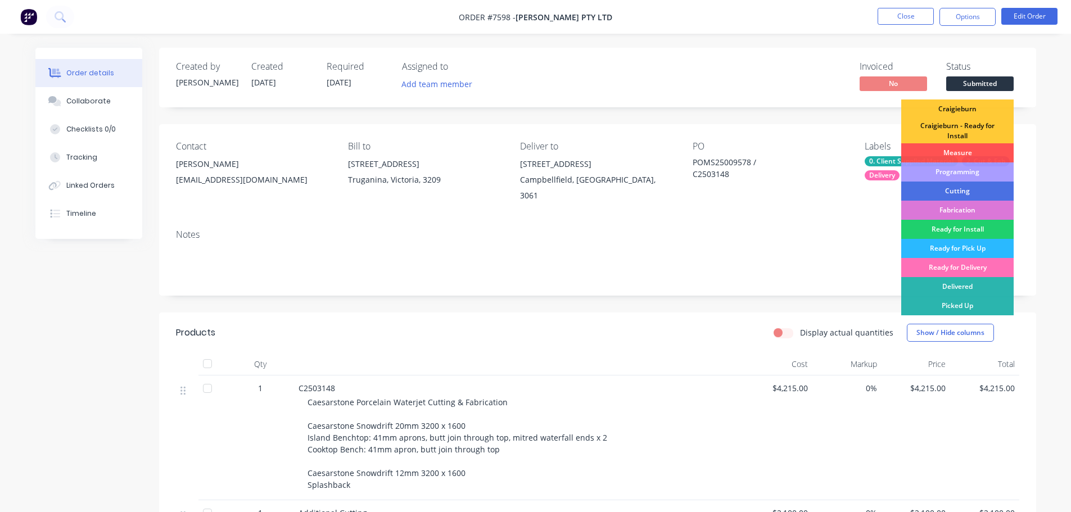
click at [719, 46] on div "Order details Collaborate Checklists 0/0 Tracking Linked Orders Timeline Order …" at bounding box center [535, 403] width 1071 height 807
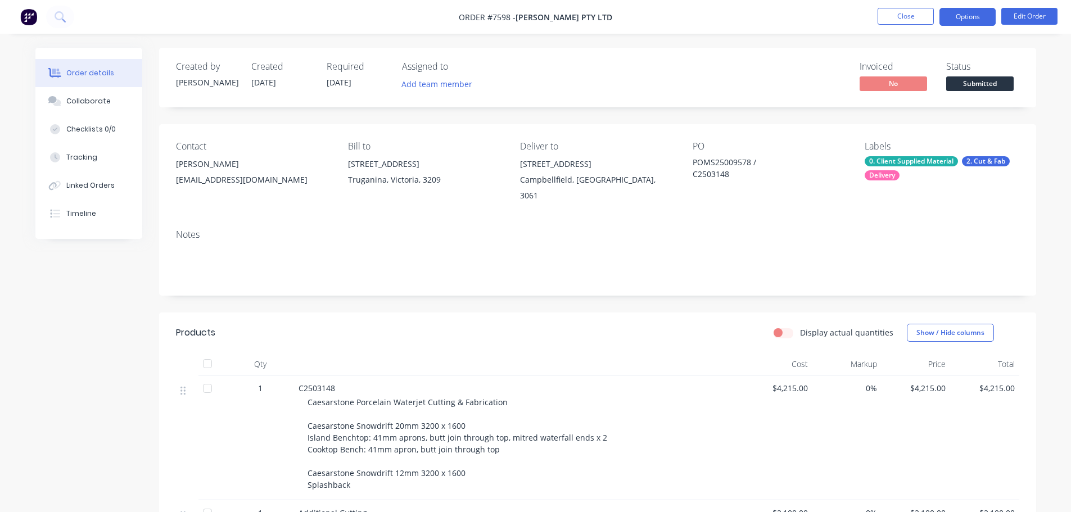
click at [719, 17] on button "Options" at bounding box center [967, 17] width 56 height 18
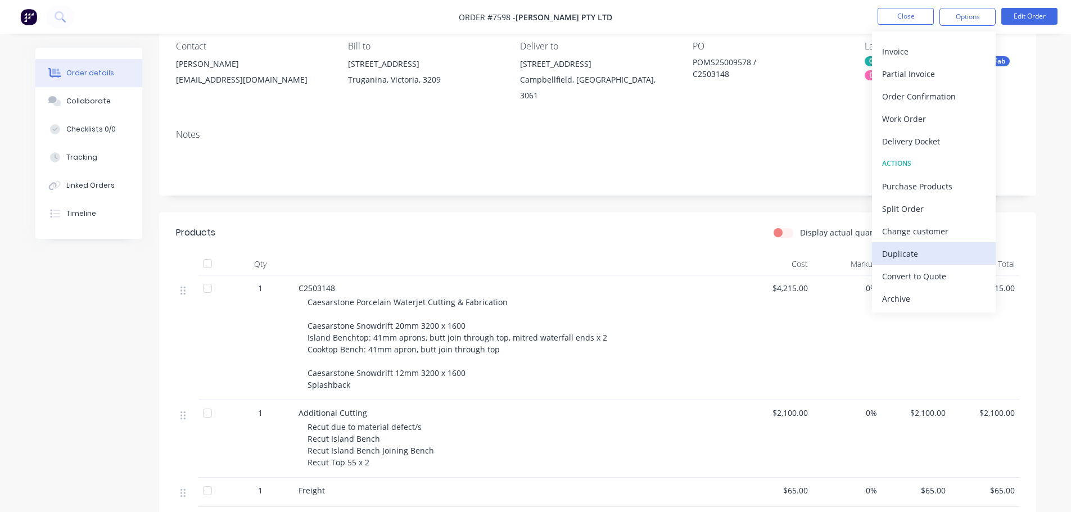
scroll to position [112, 0]
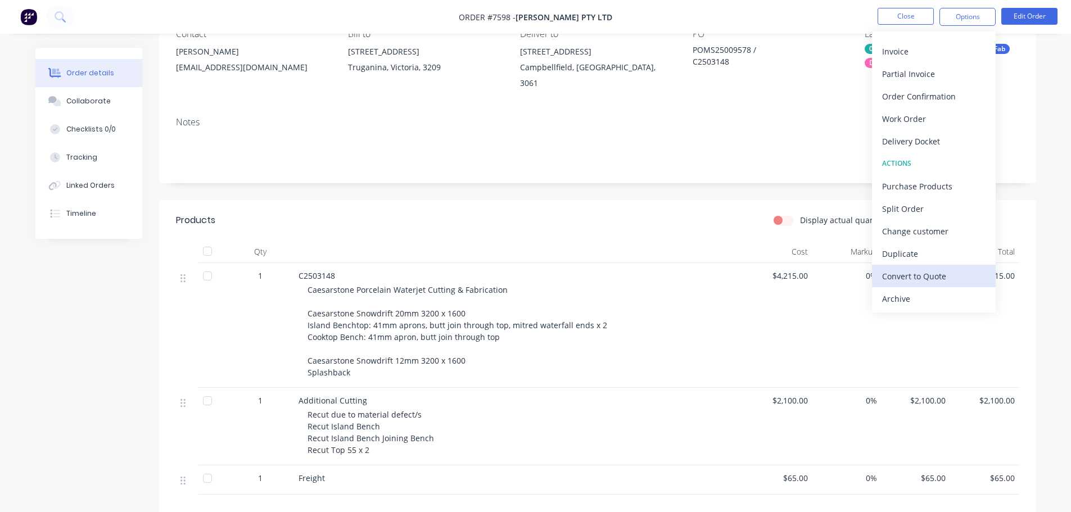
click at [719, 277] on div "Convert to Quote" at bounding box center [933, 276] width 103 height 16
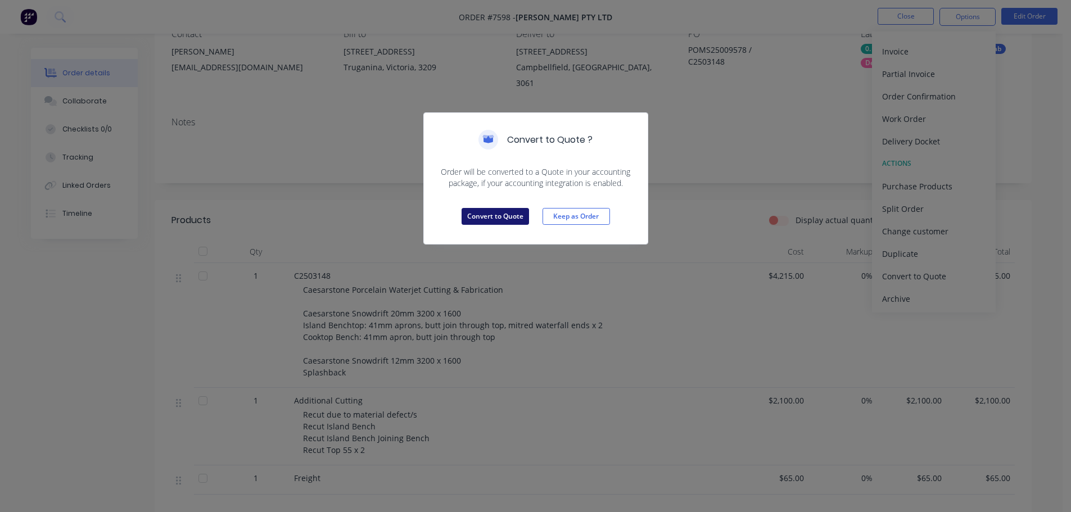
click at [509, 216] on button "Convert to Quote" at bounding box center [495, 216] width 67 height 17
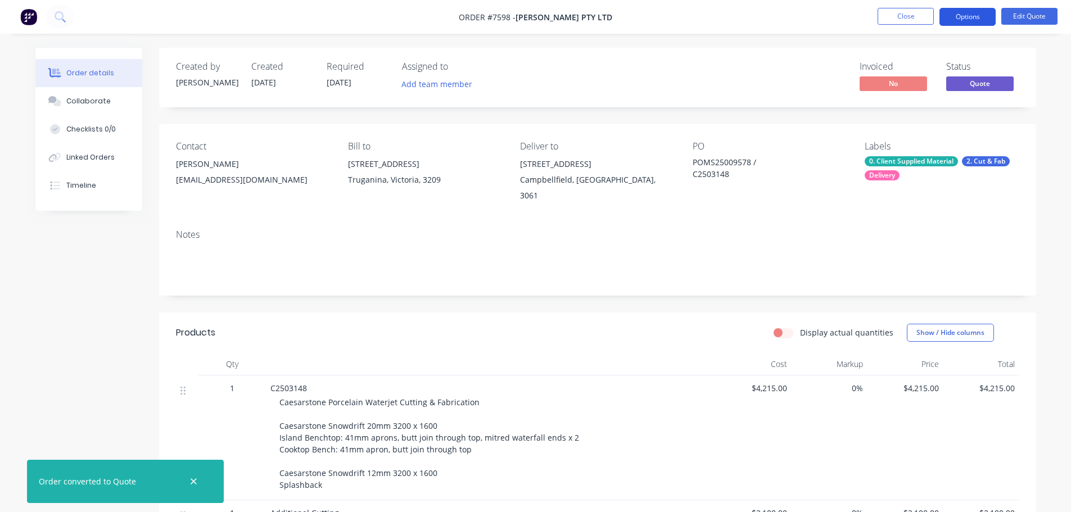
click at [719, 17] on button "Options" at bounding box center [967, 17] width 56 height 18
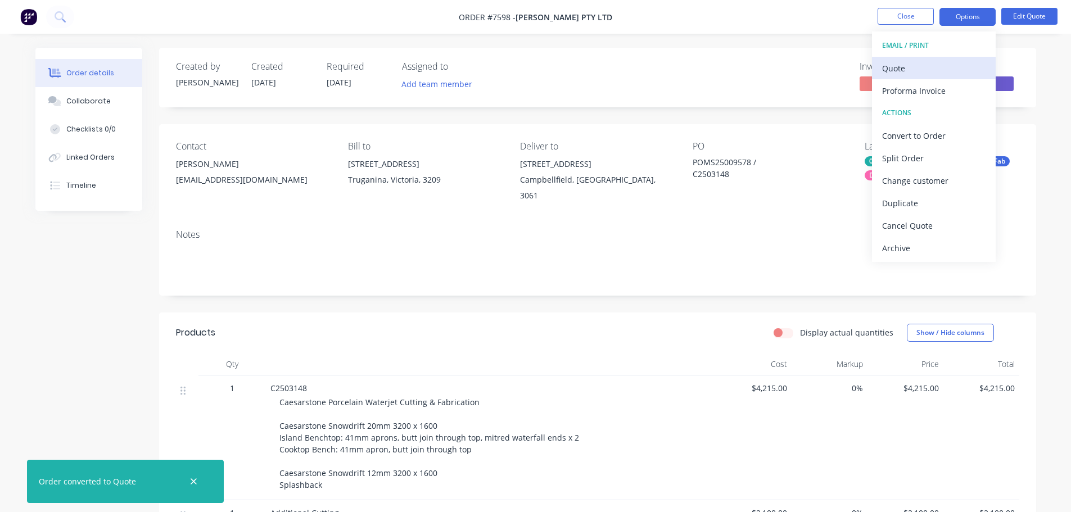
click at [719, 71] on div "Quote" at bounding box center [933, 68] width 103 height 16
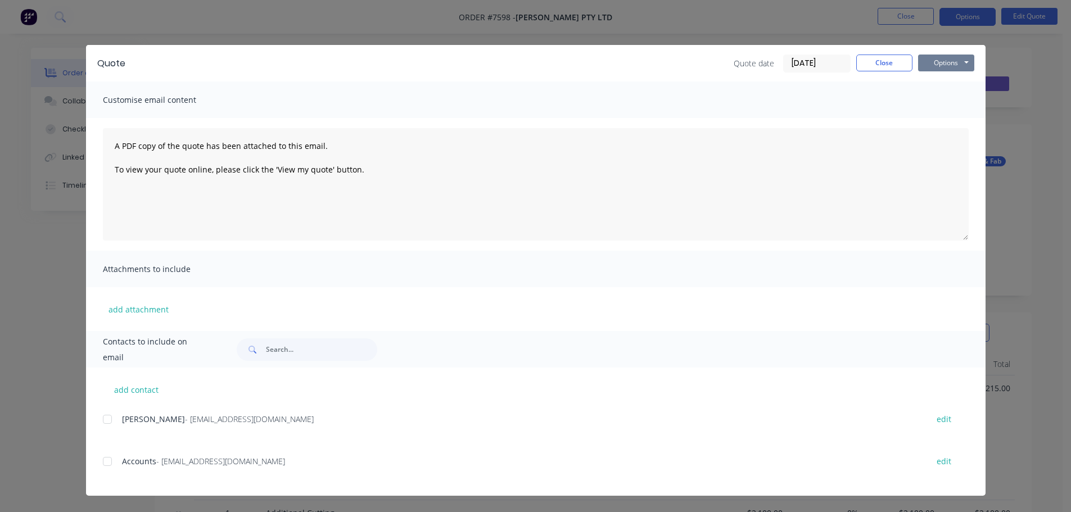
click at [719, 66] on button "Options" at bounding box center [946, 63] width 56 height 17
click at [719, 106] on button "Print" at bounding box center [954, 101] width 72 height 19
click at [719, 61] on button "Close" at bounding box center [884, 63] width 56 height 17
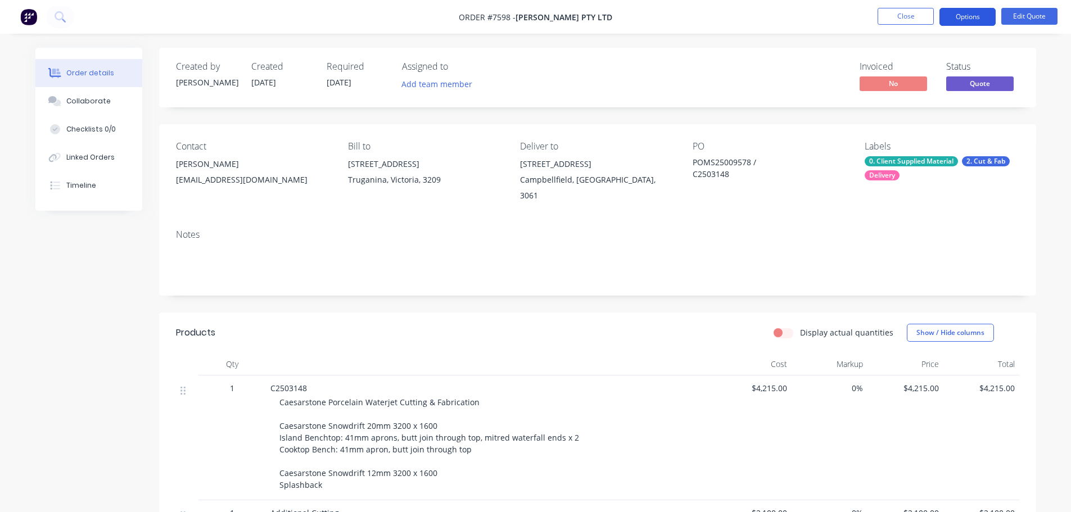
click at [719, 13] on button "Options" at bounding box center [967, 17] width 56 height 18
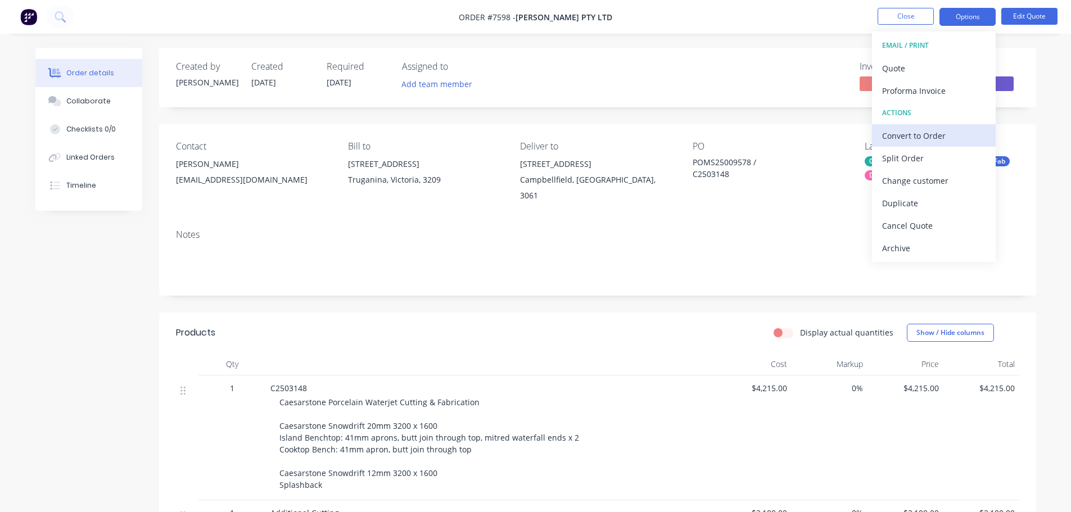
click at [719, 137] on div "Convert to Order" at bounding box center [933, 136] width 103 height 16
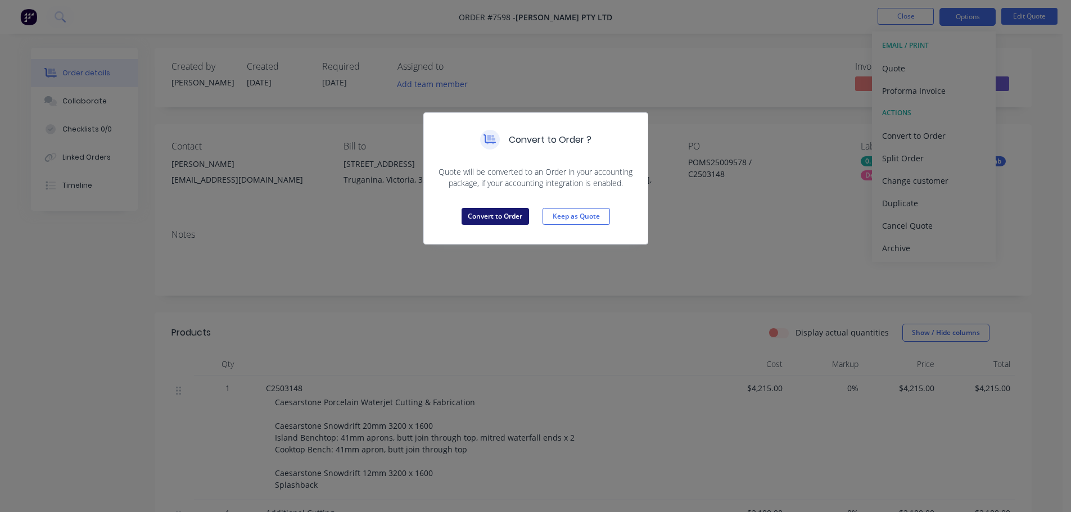
click at [492, 221] on button "Convert to Order" at bounding box center [495, 216] width 67 height 17
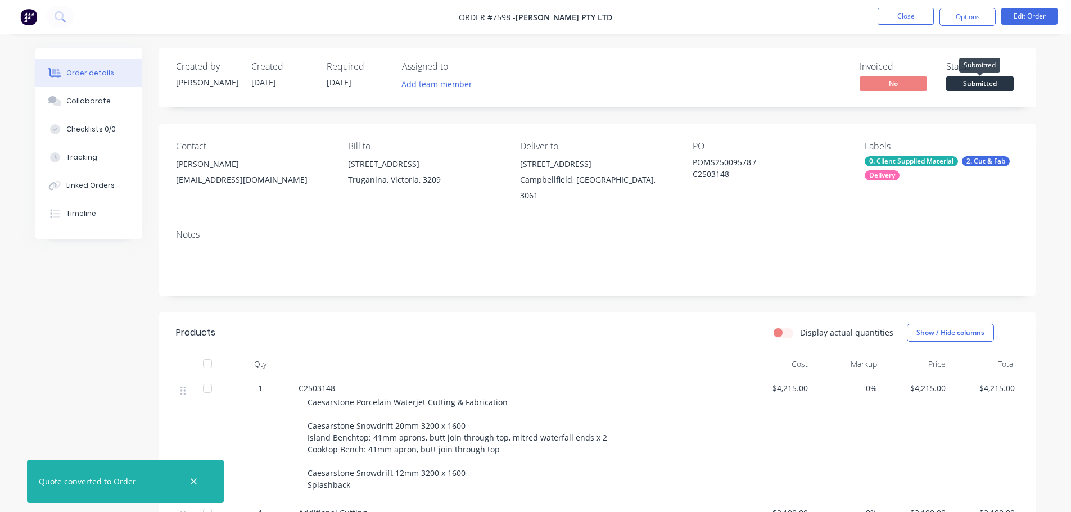
click at [719, 82] on span "Submitted" at bounding box center [979, 83] width 67 height 14
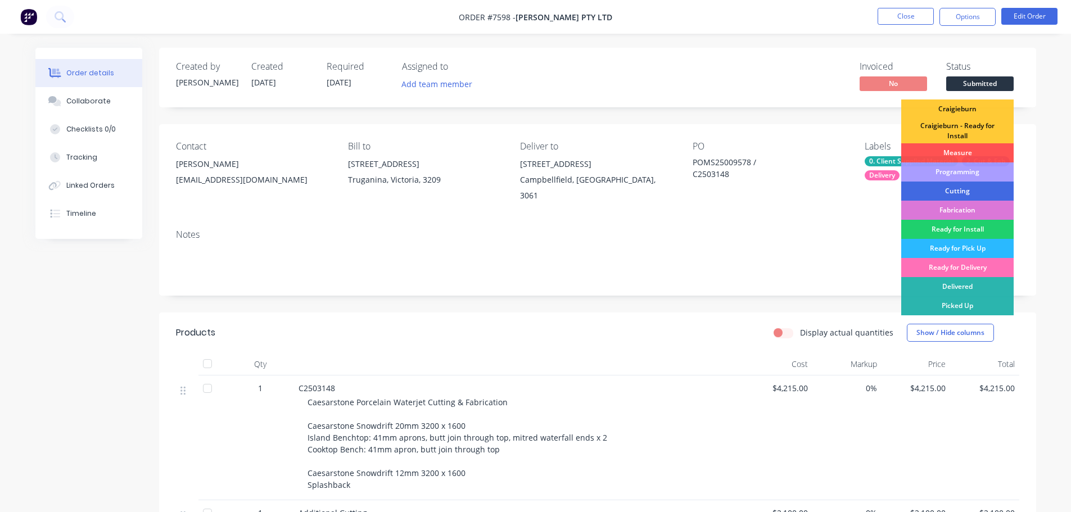
click at [719, 190] on div "Cutting" at bounding box center [957, 191] width 112 height 19
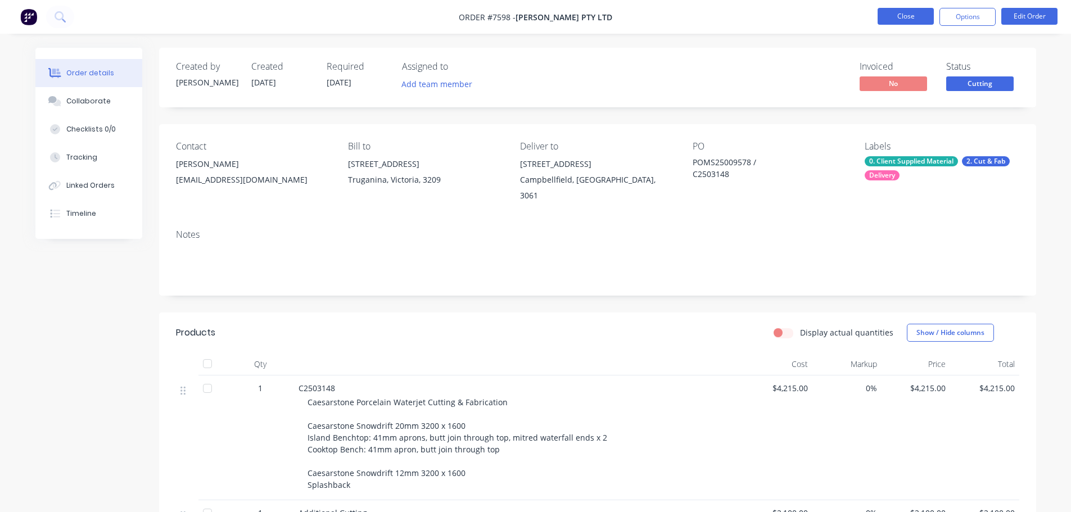
click at [719, 17] on button "Close" at bounding box center [905, 16] width 56 height 17
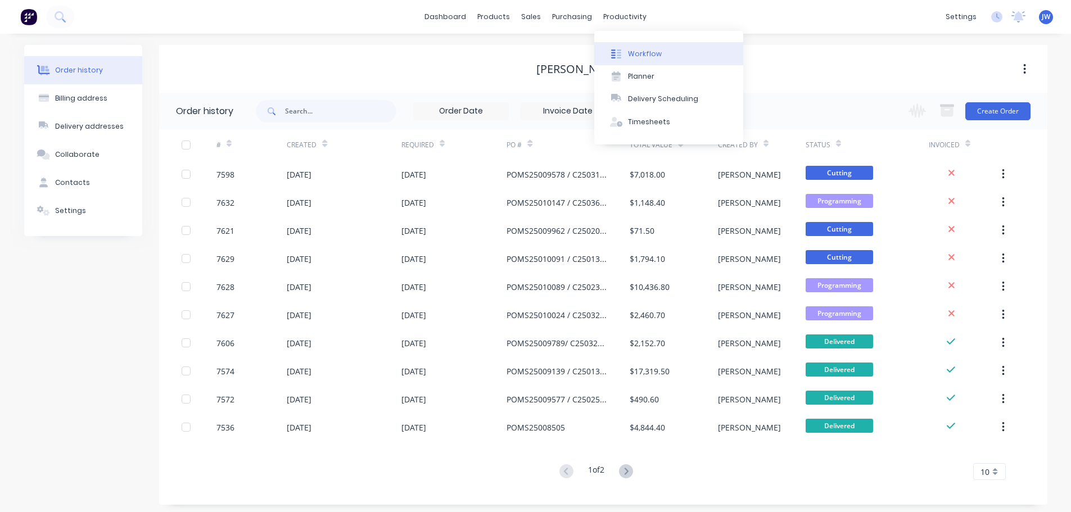
click at [632, 57] on div "Workflow" at bounding box center [645, 54] width 34 height 10
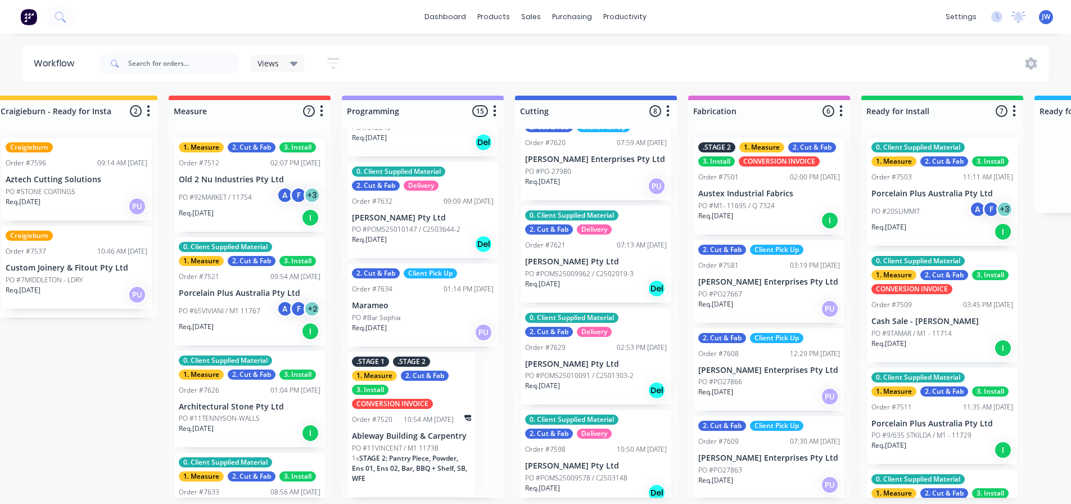
scroll to position [431, 0]
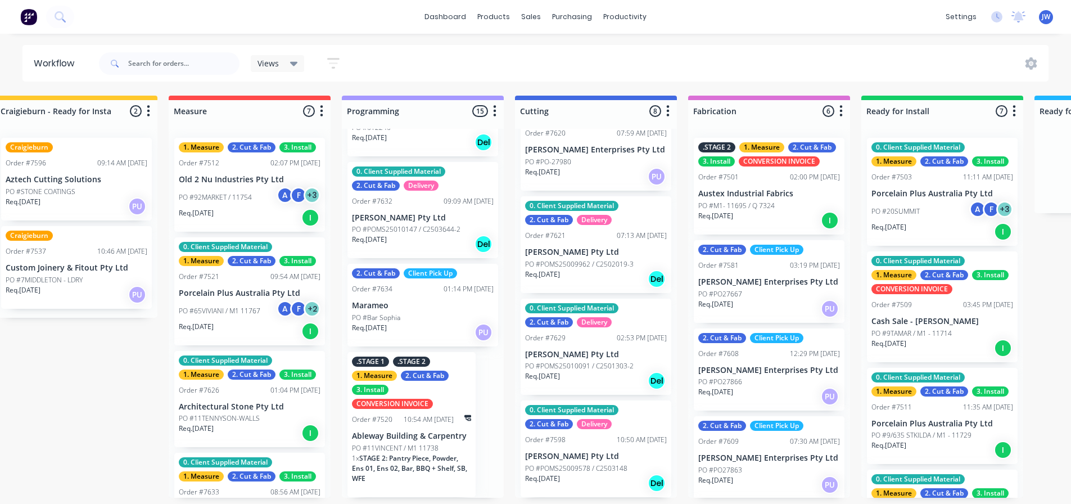
click at [591, 269] on div "Req. [DATE] Del" at bounding box center [596, 278] width 142 height 19
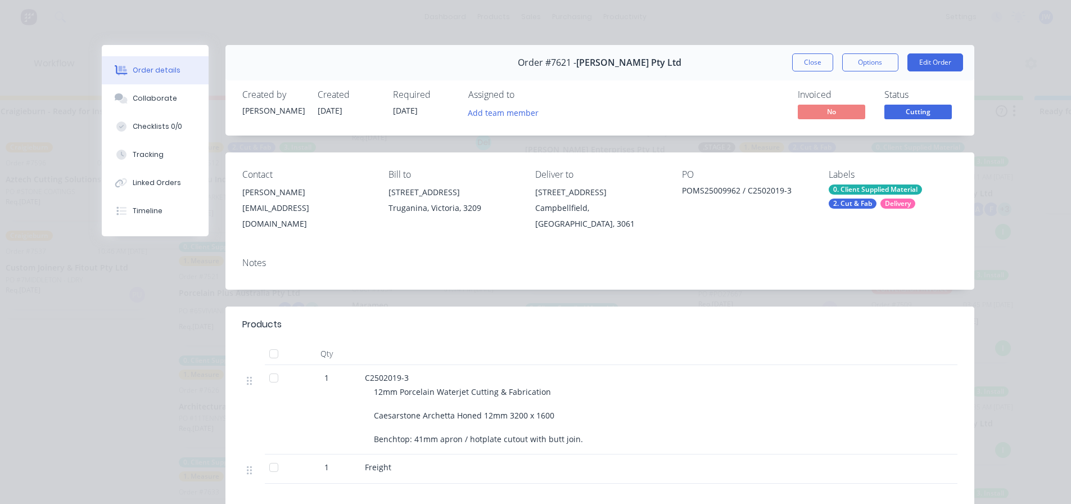
click at [719, 59] on button "Close" at bounding box center [812, 62] width 41 height 18
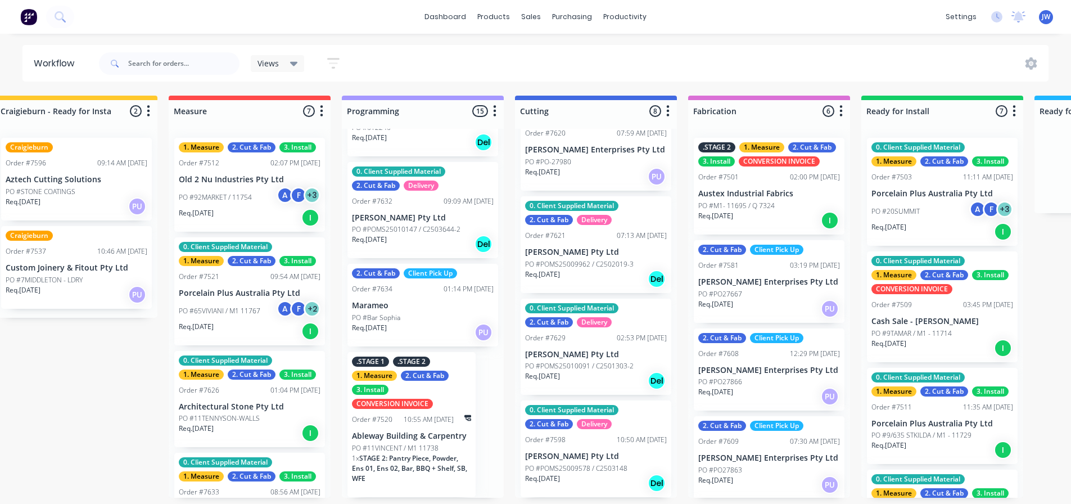
scroll to position [2, 375]
click at [601, 254] on p "[PERSON_NAME] Pty Ltd" at bounding box center [596, 252] width 142 height 10
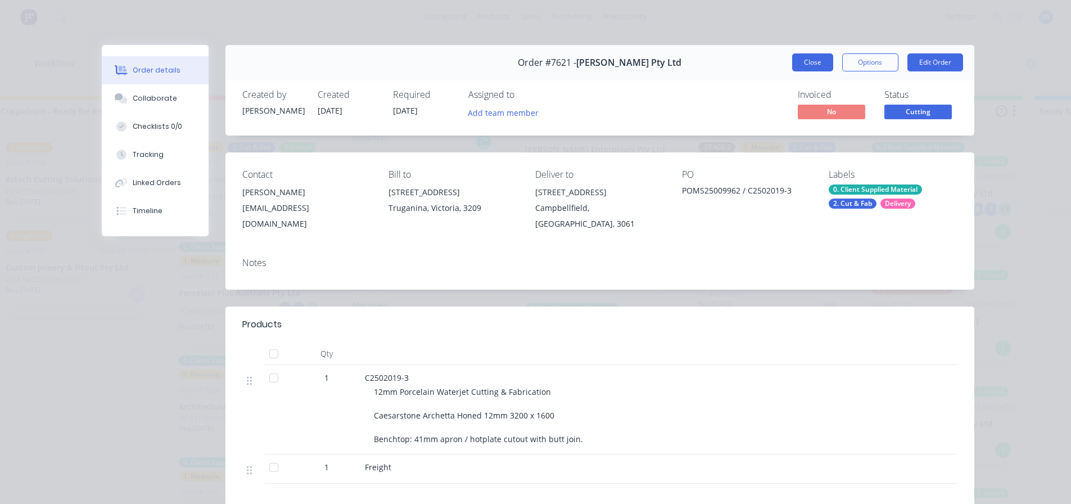
click at [719, 64] on button "Close" at bounding box center [812, 62] width 41 height 18
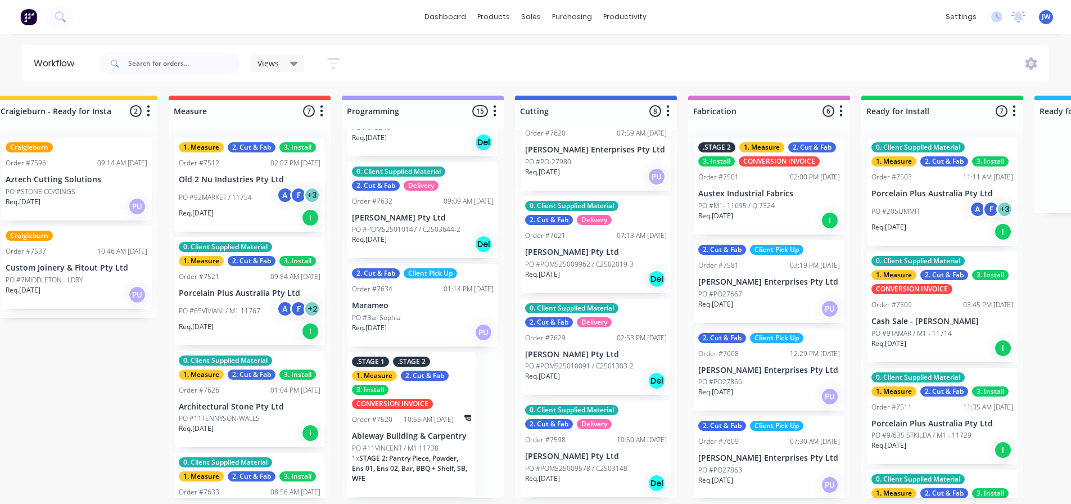
click at [592, 354] on p "[PERSON_NAME] Pty Ltd" at bounding box center [596, 456] width 142 height 10
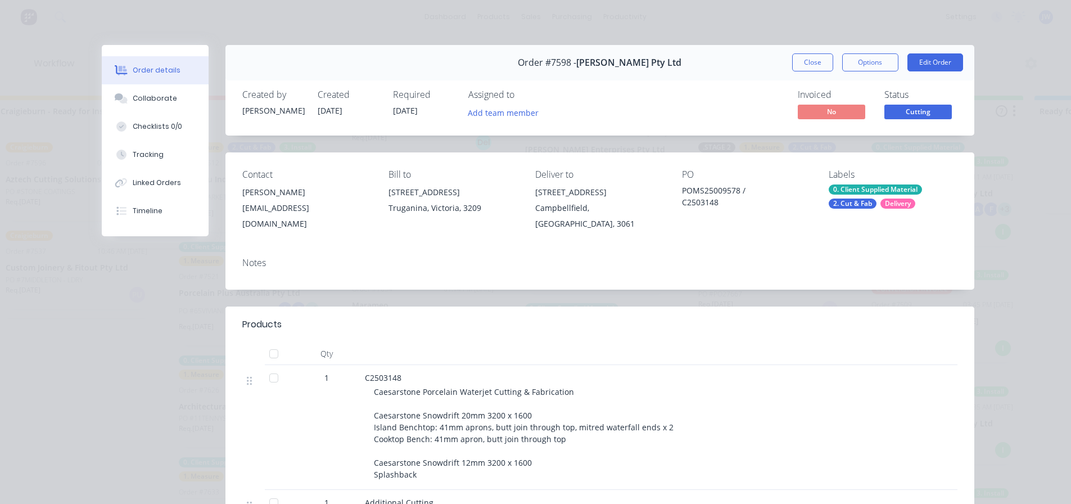
click at [719, 58] on button "Close" at bounding box center [812, 62] width 41 height 18
